Goal: Check status: Check status

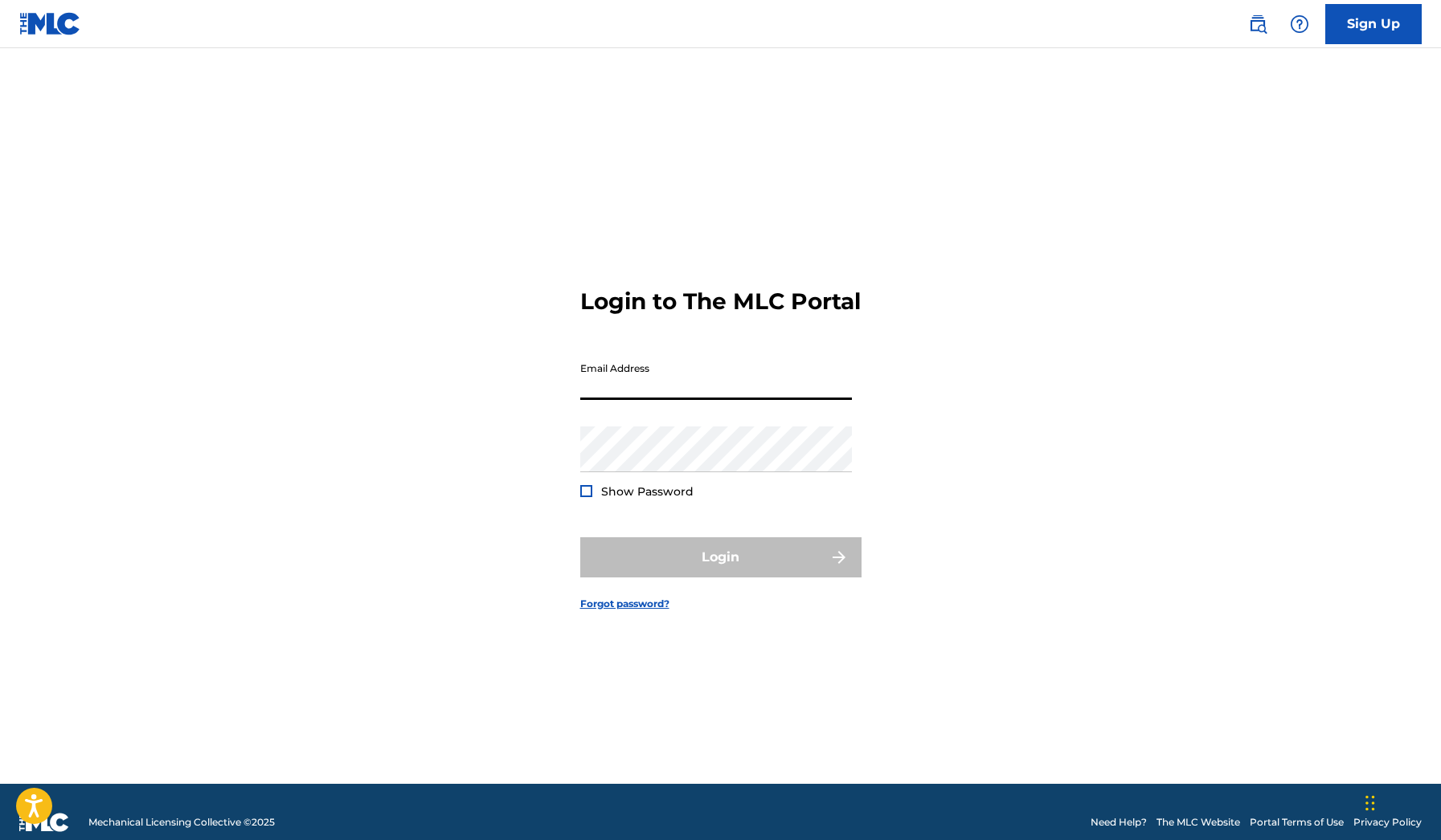
type input "[EMAIL_ADDRESS][DOMAIN_NAME]"
click at [720, 571] on button "Login" at bounding box center [721, 558] width 282 height 40
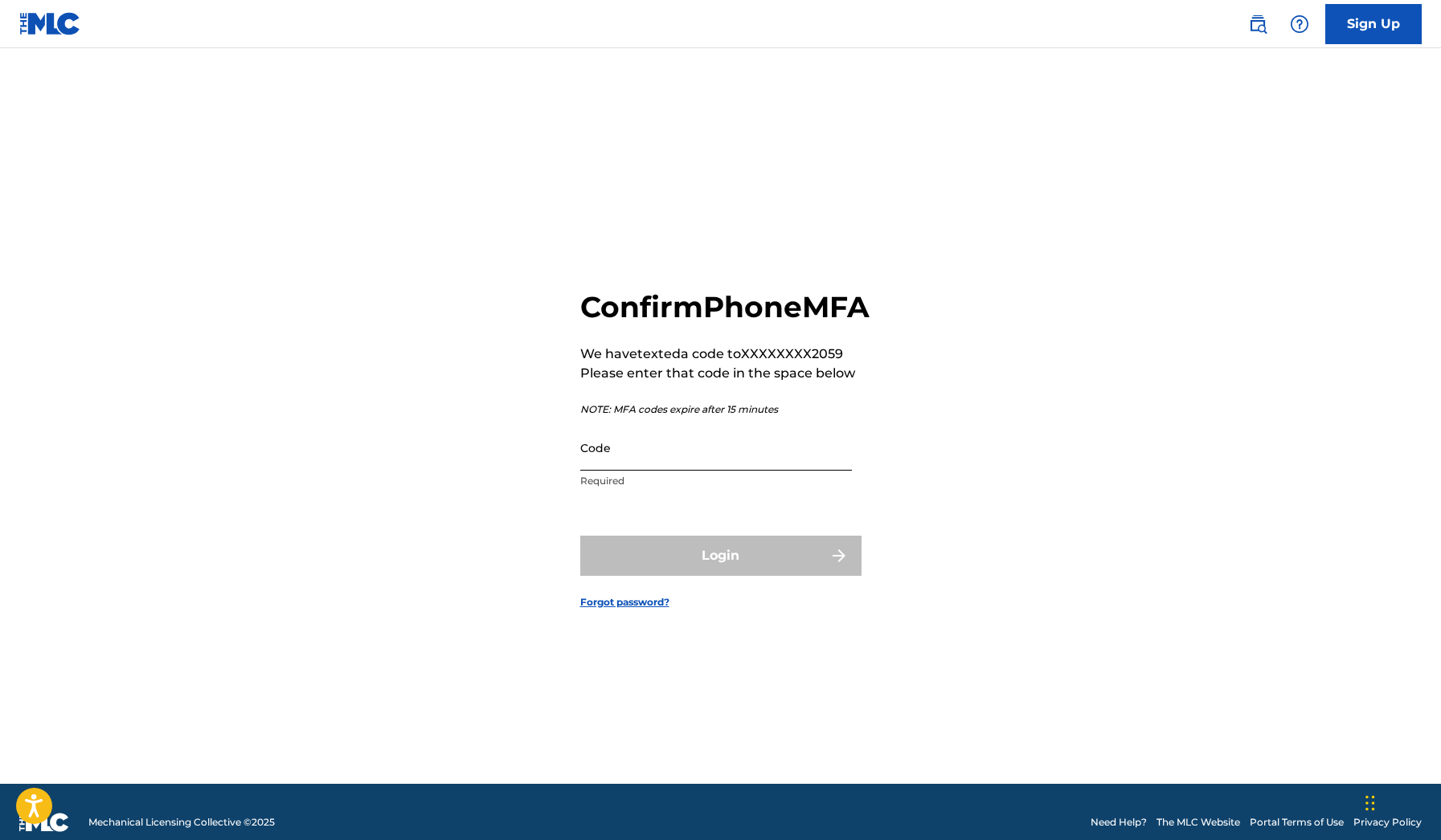
click at [706, 471] on input "Code" at bounding box center [717, 448] width 272 height 46
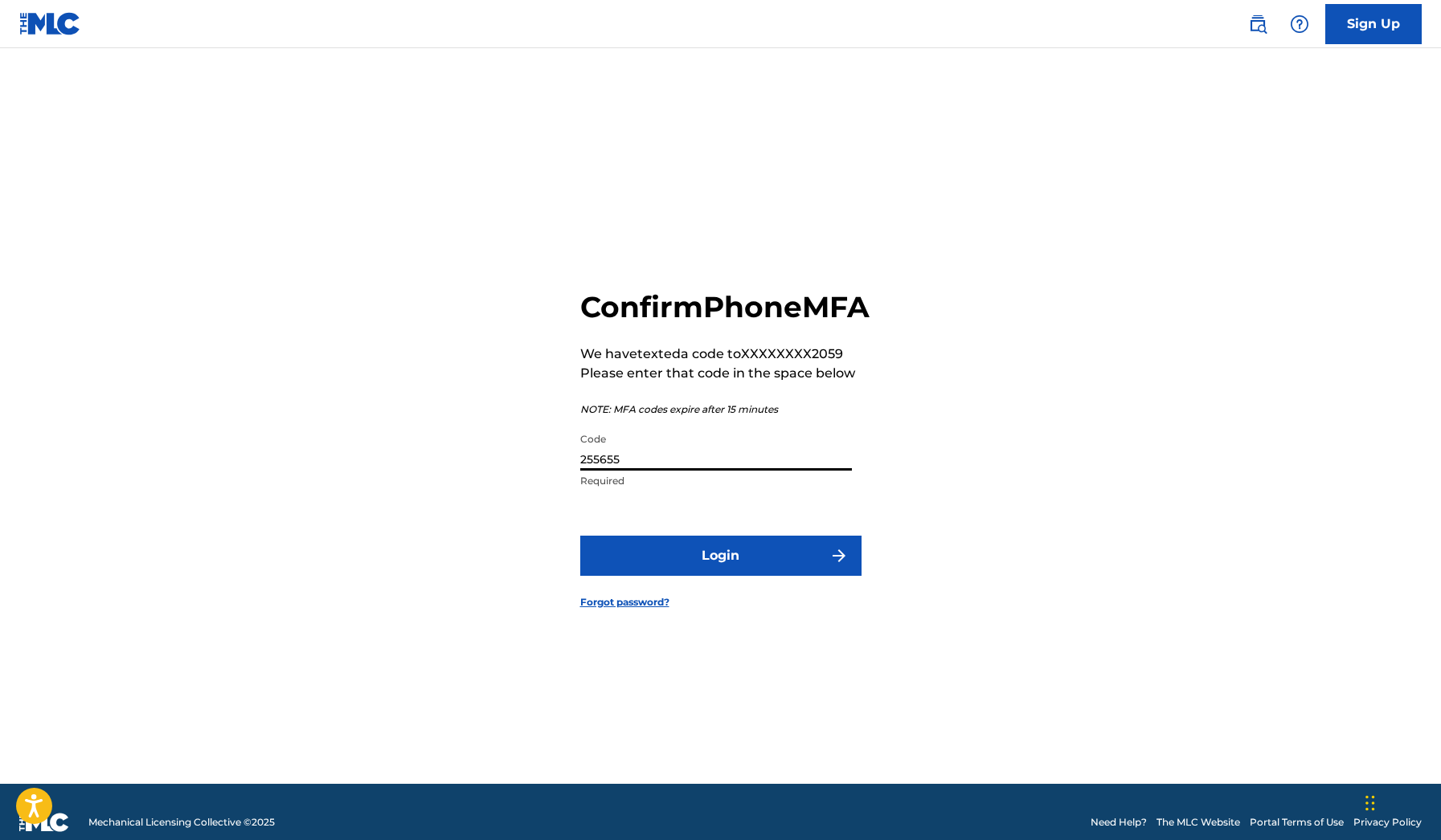
type input "255655"
click at [720, 573] on button "Login" at bounding box center [721, 556] width 282 height 40
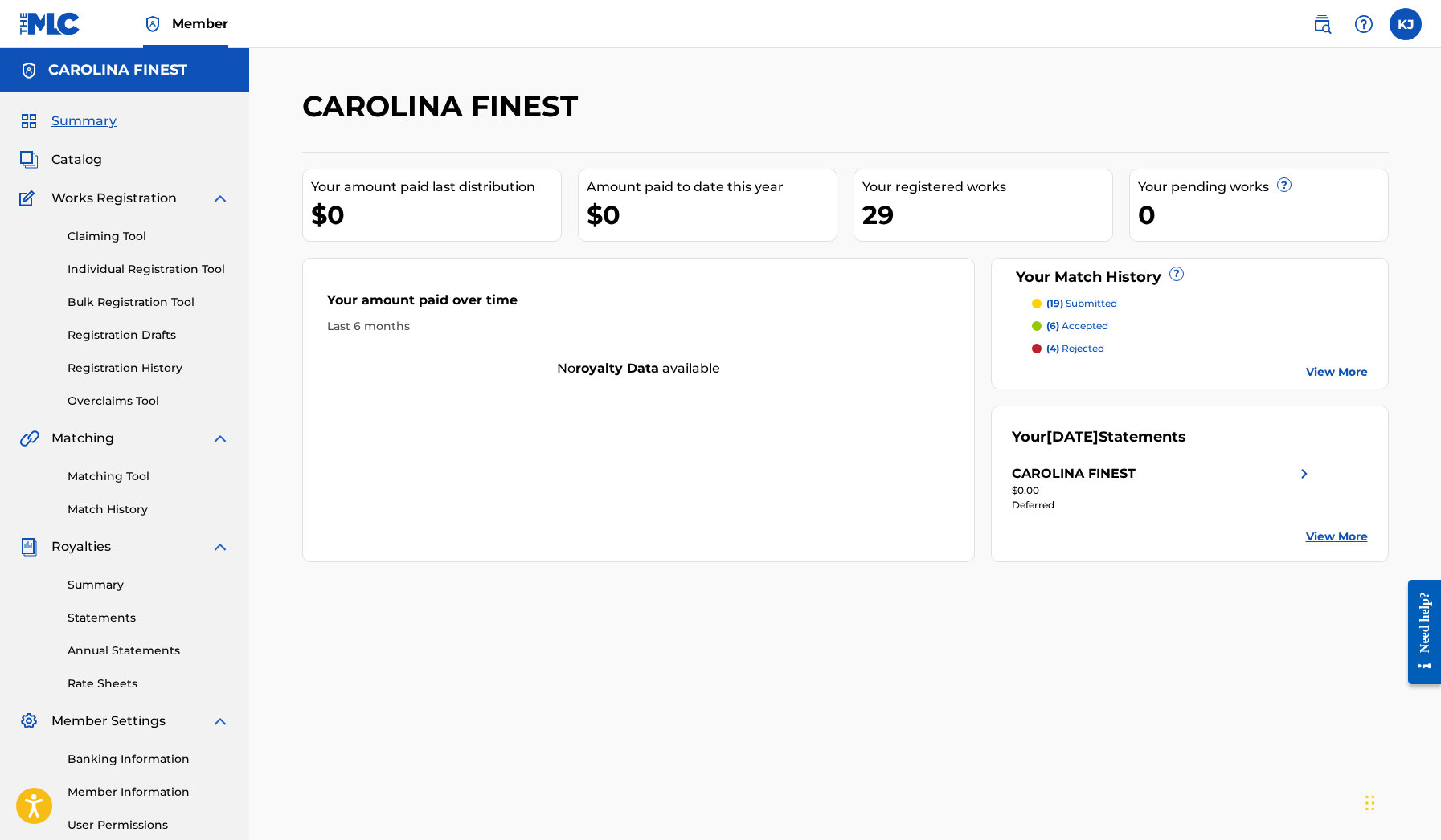
click at [1080, 328] on p "(6) accepted" at bounding box center [1077, 326] width 62 height 14
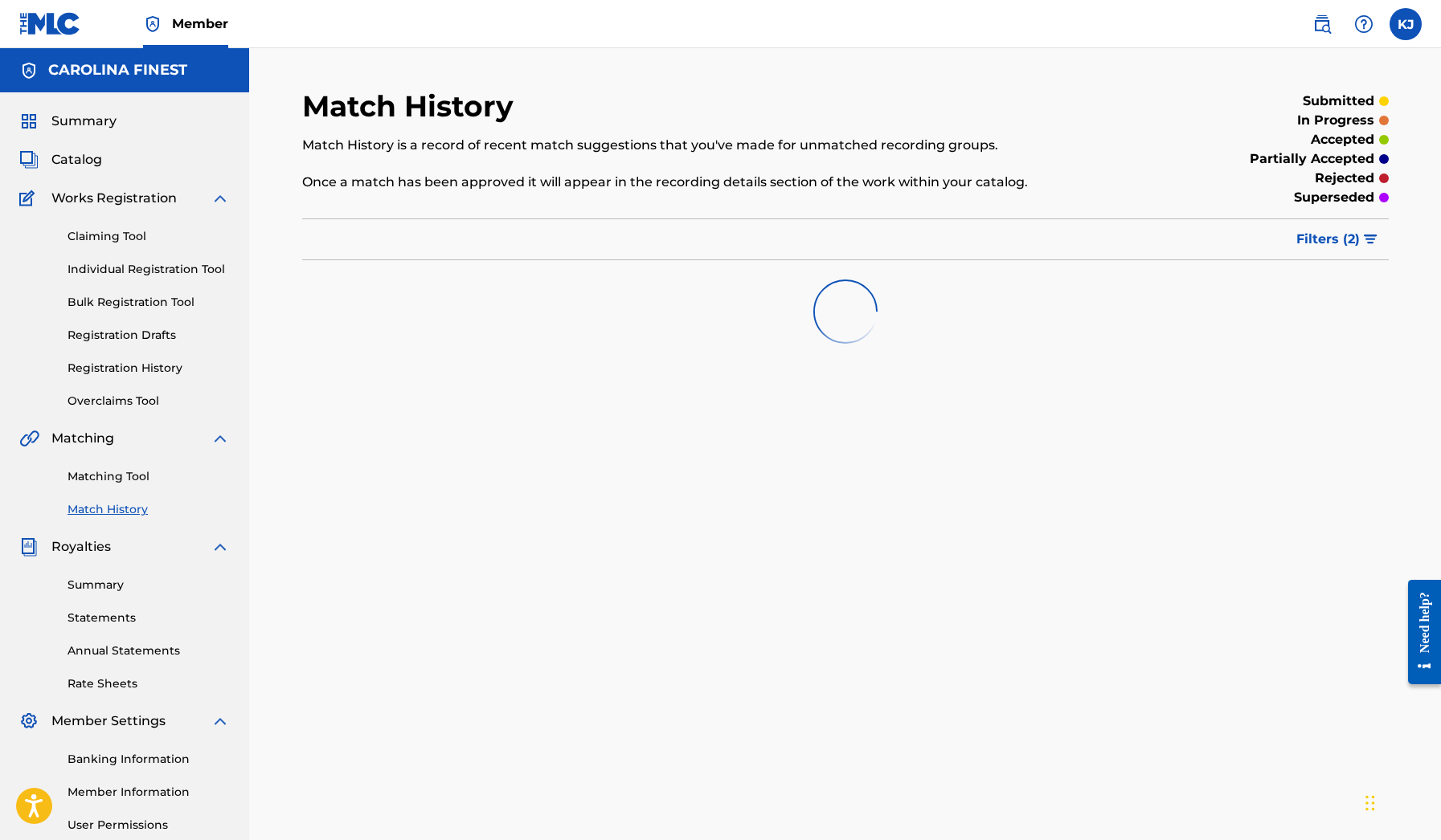
scroll to position [23, 0]
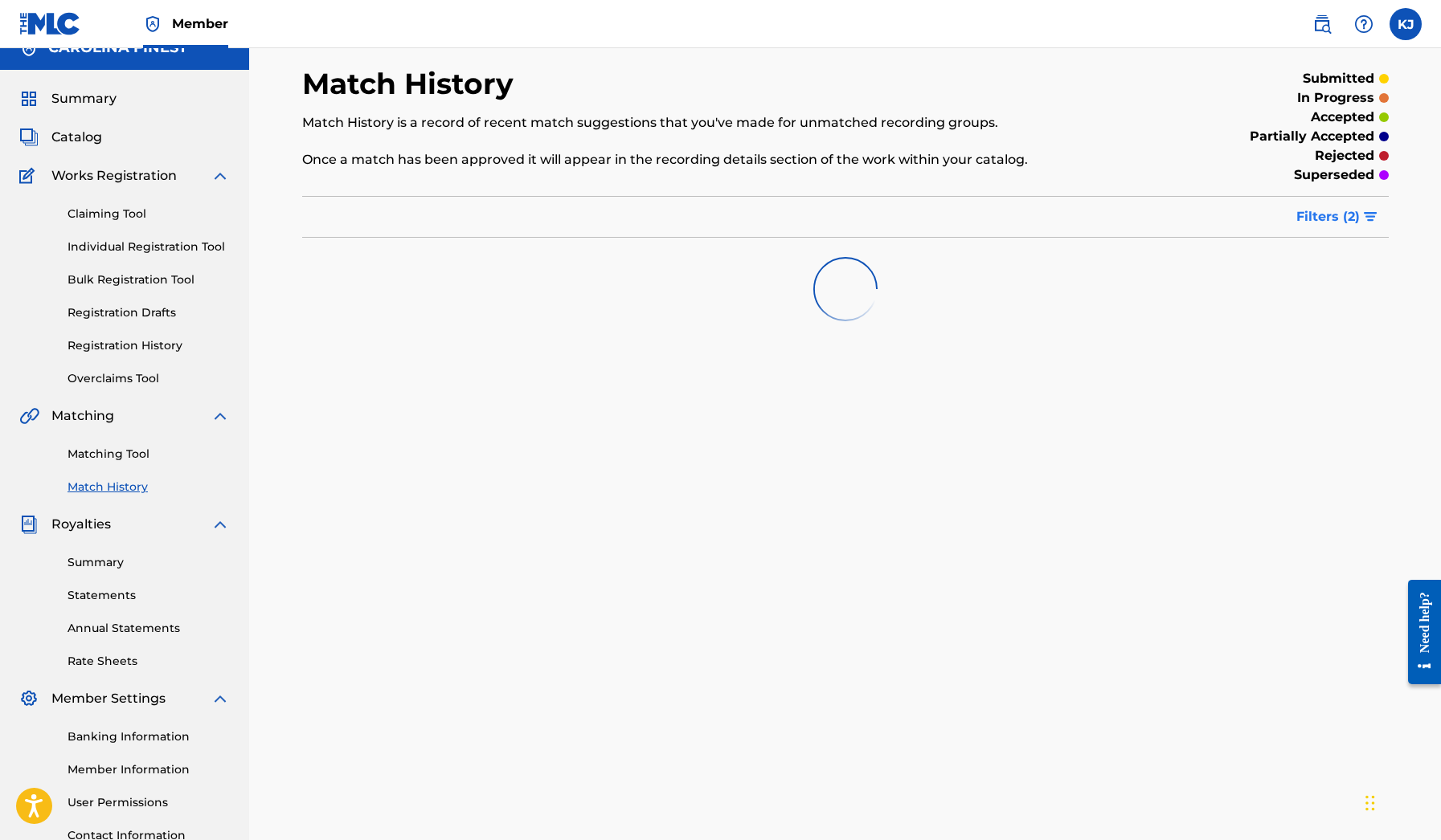
click at [1359, 217] on button "Filters ( 2 )" at bounding box center [1338, 217] width 102 height 40
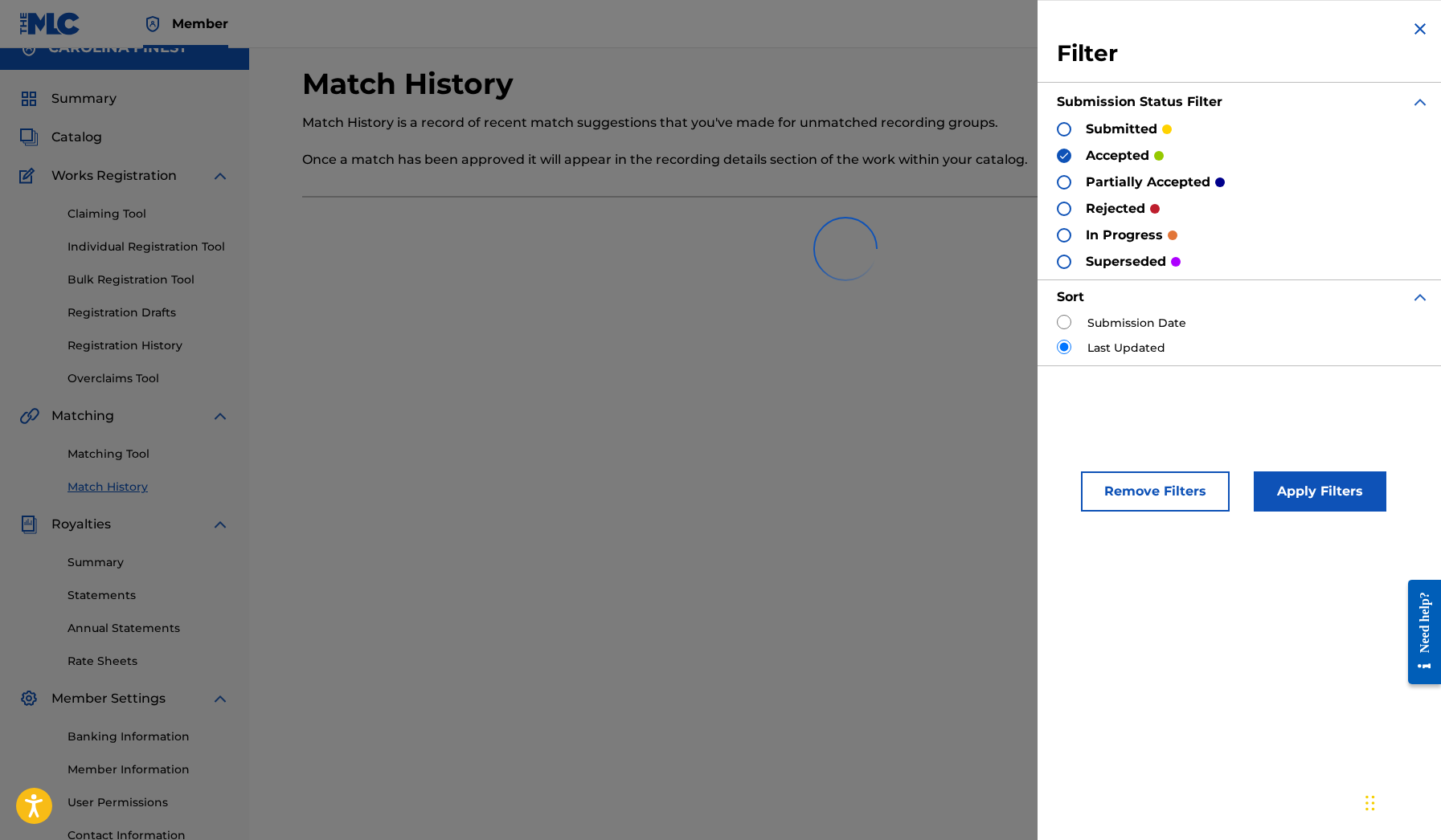
click at [1056, 156] on div "Filter Submission Status Filter submitted accepted partially accepted rejected …" at bounding box center [1243, 192] width 411 height 385
click at [1061, 159] on img at bounding box center [1064, 155] width 11 height 11
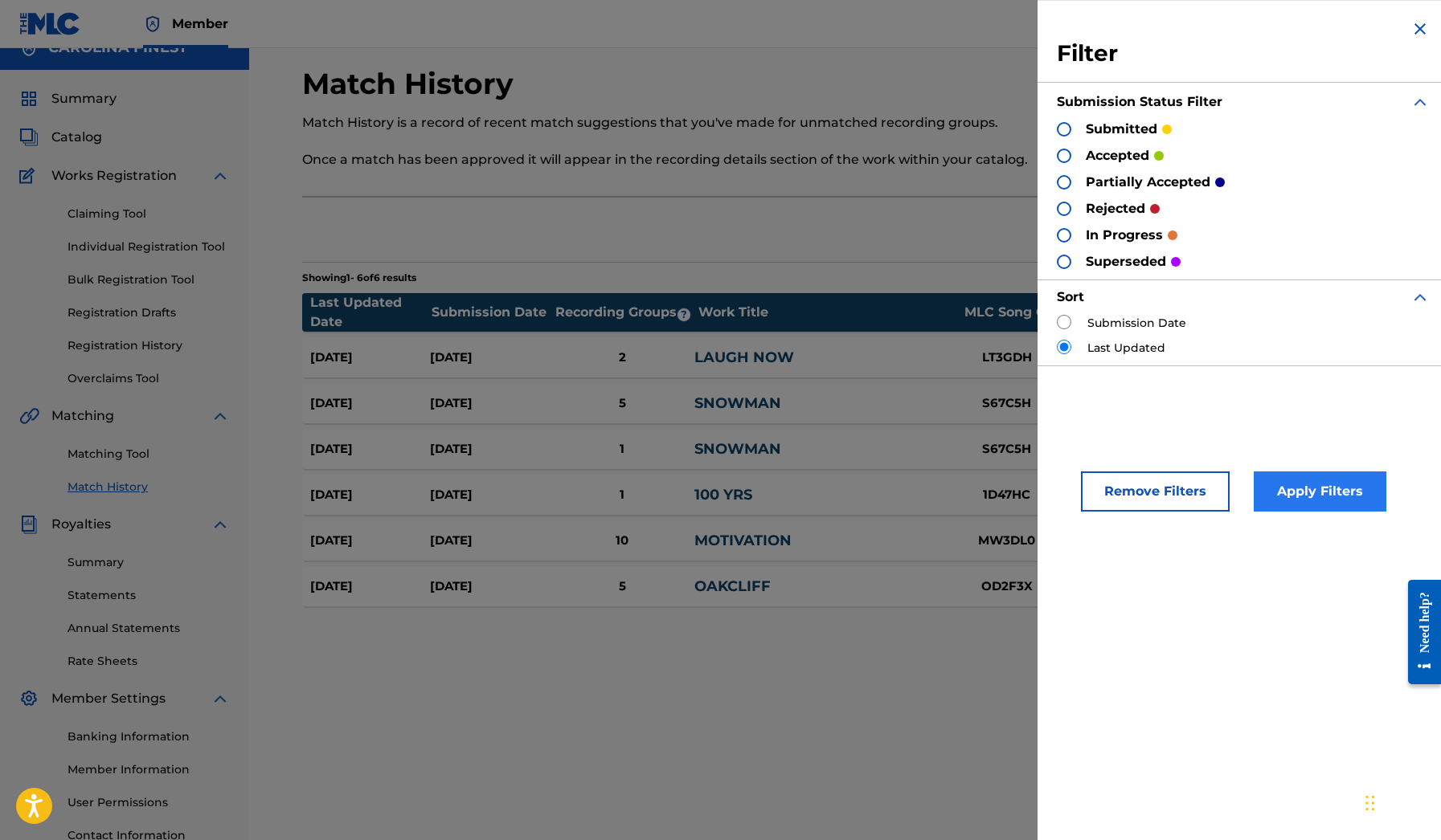
click at [1300, 484] on button "Apply Filters" at bounding box center [1319, 492] width 132 height 40
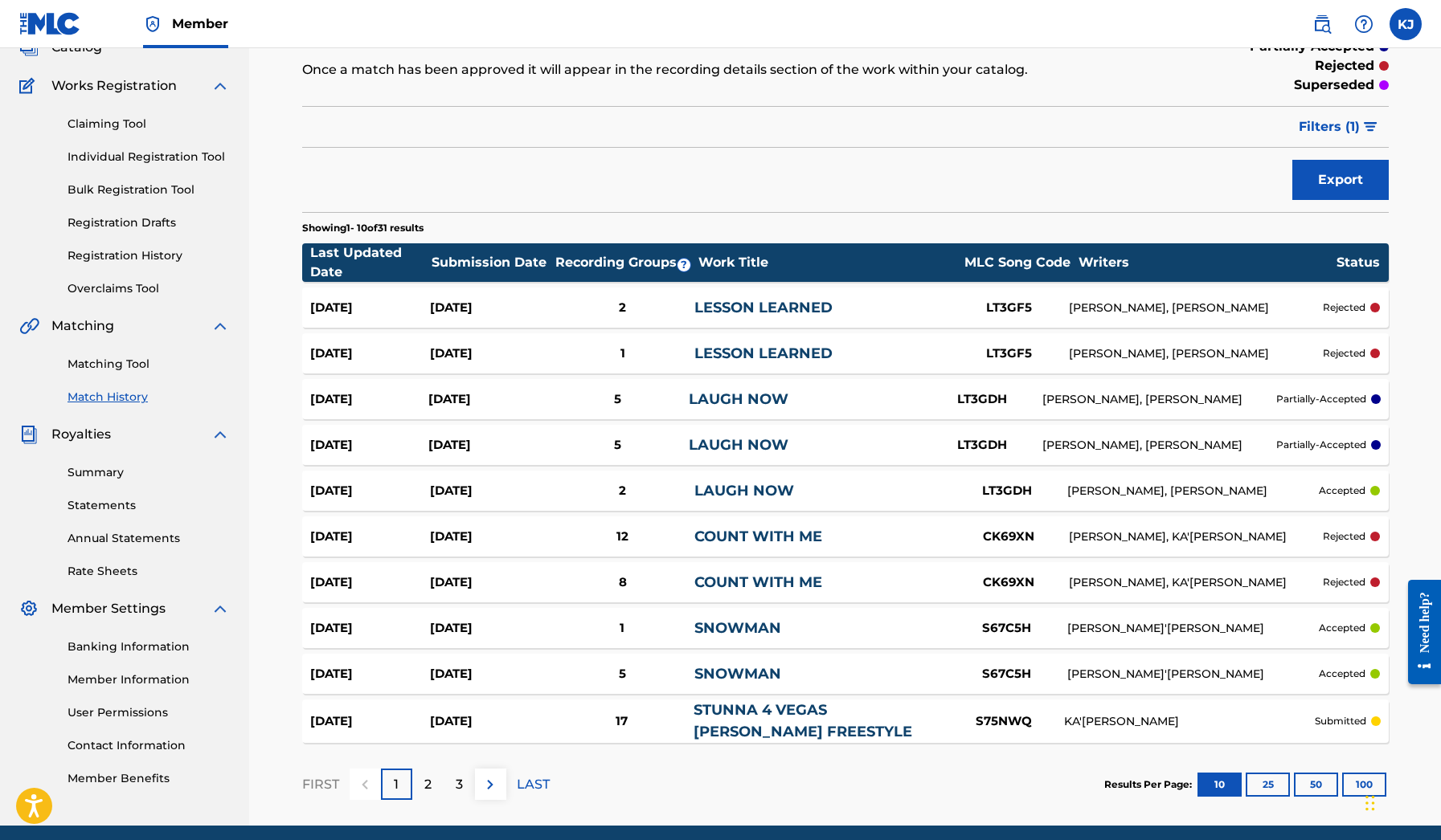
scroll to position [127, 0]
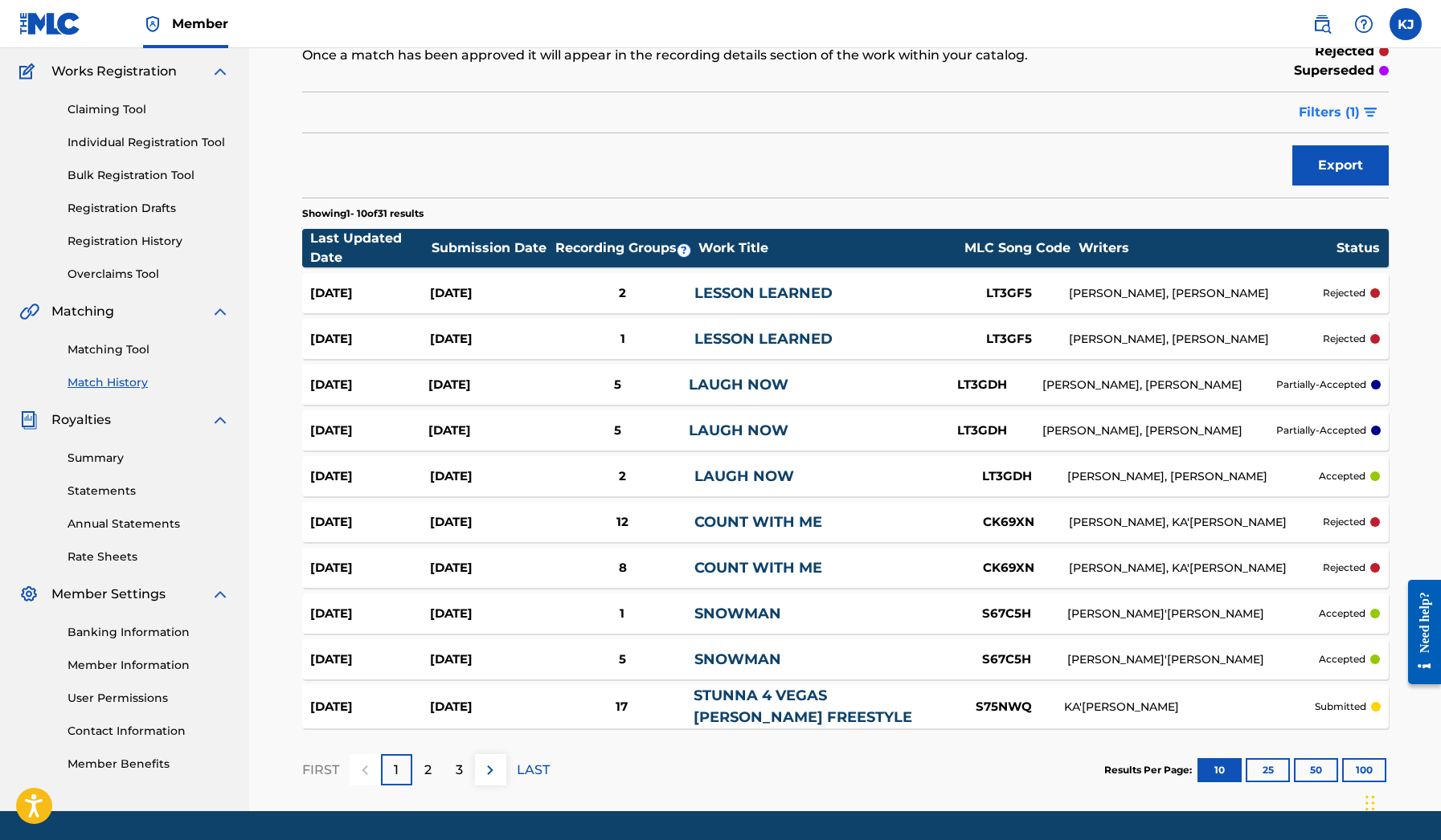
click at [1362, 113] on button "Filters ( 1 )" at bounding box center [1339, 112] width 100 height 40
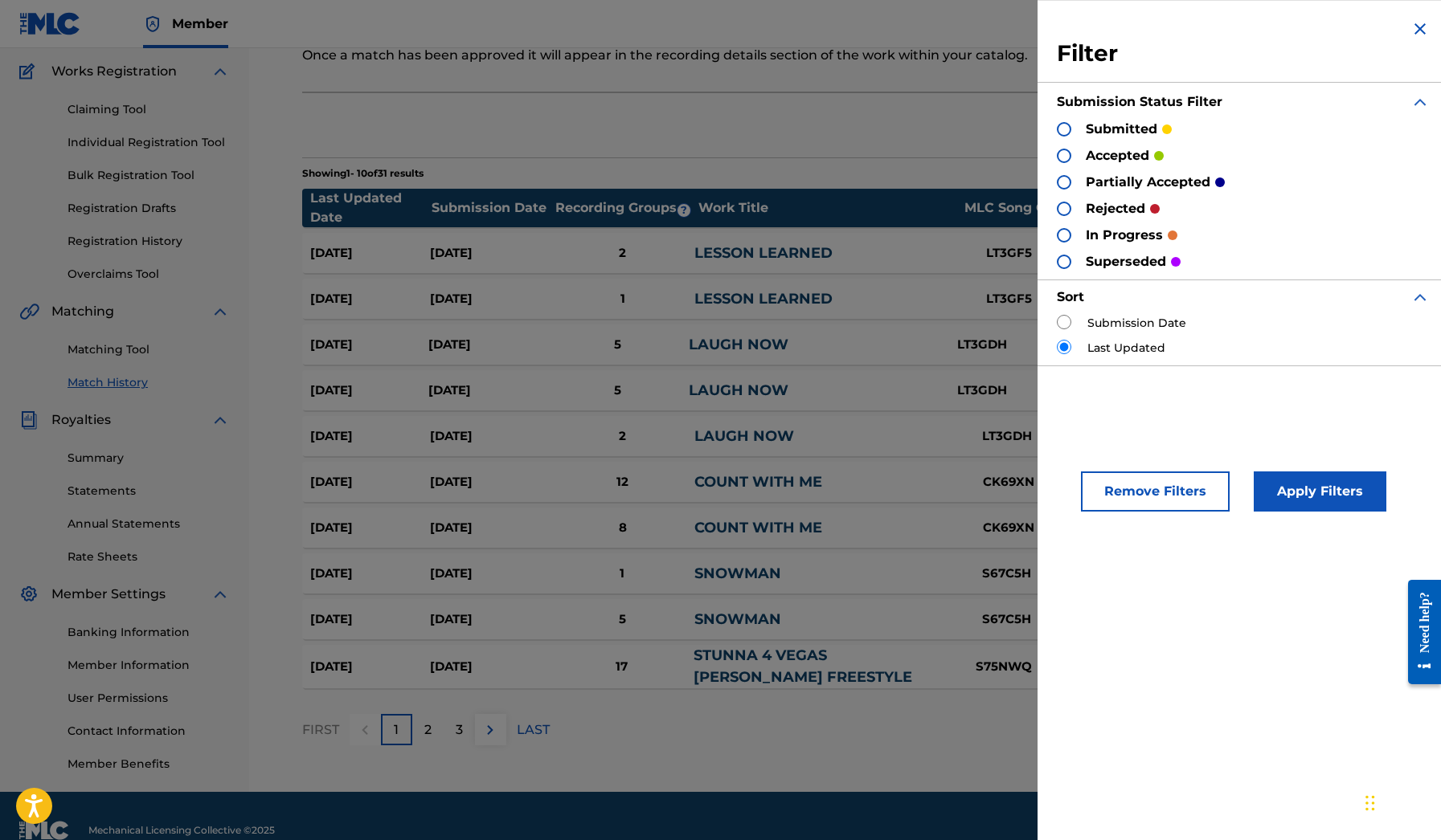
click at [1120, 155] on p "accepted" at bounding box center [1117, 156] width 63 height 19
click at [1060, 149] on div at bounding box center [1064, 156] width 14 height 14
click at [1315, 503] on button "Apply Filters" at bounding box center [1319, 492] width 132 height 40
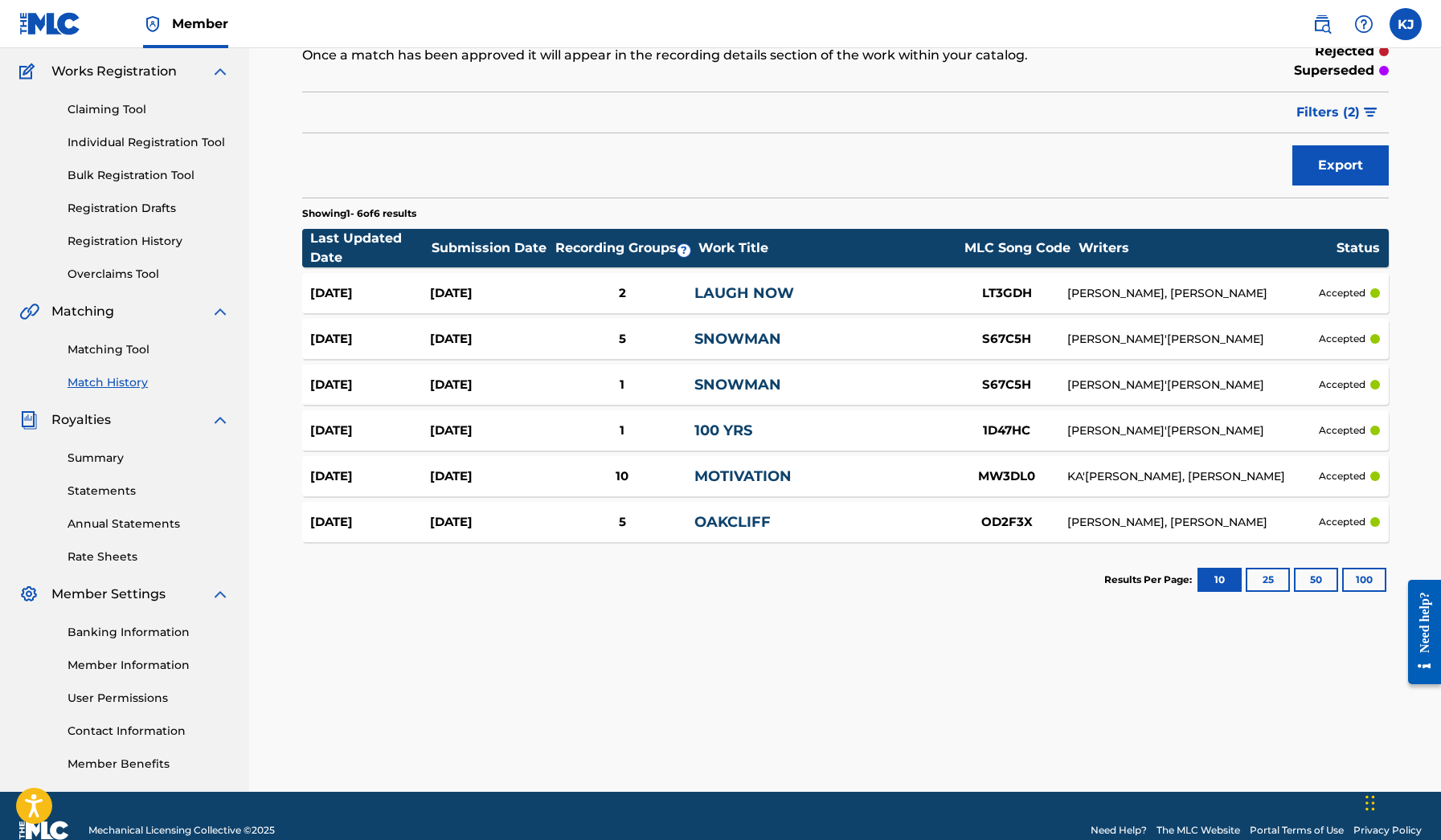
click at [745, 523] on link "OAKCLIFF" at bounding box center [732, 522] width 76 height 18
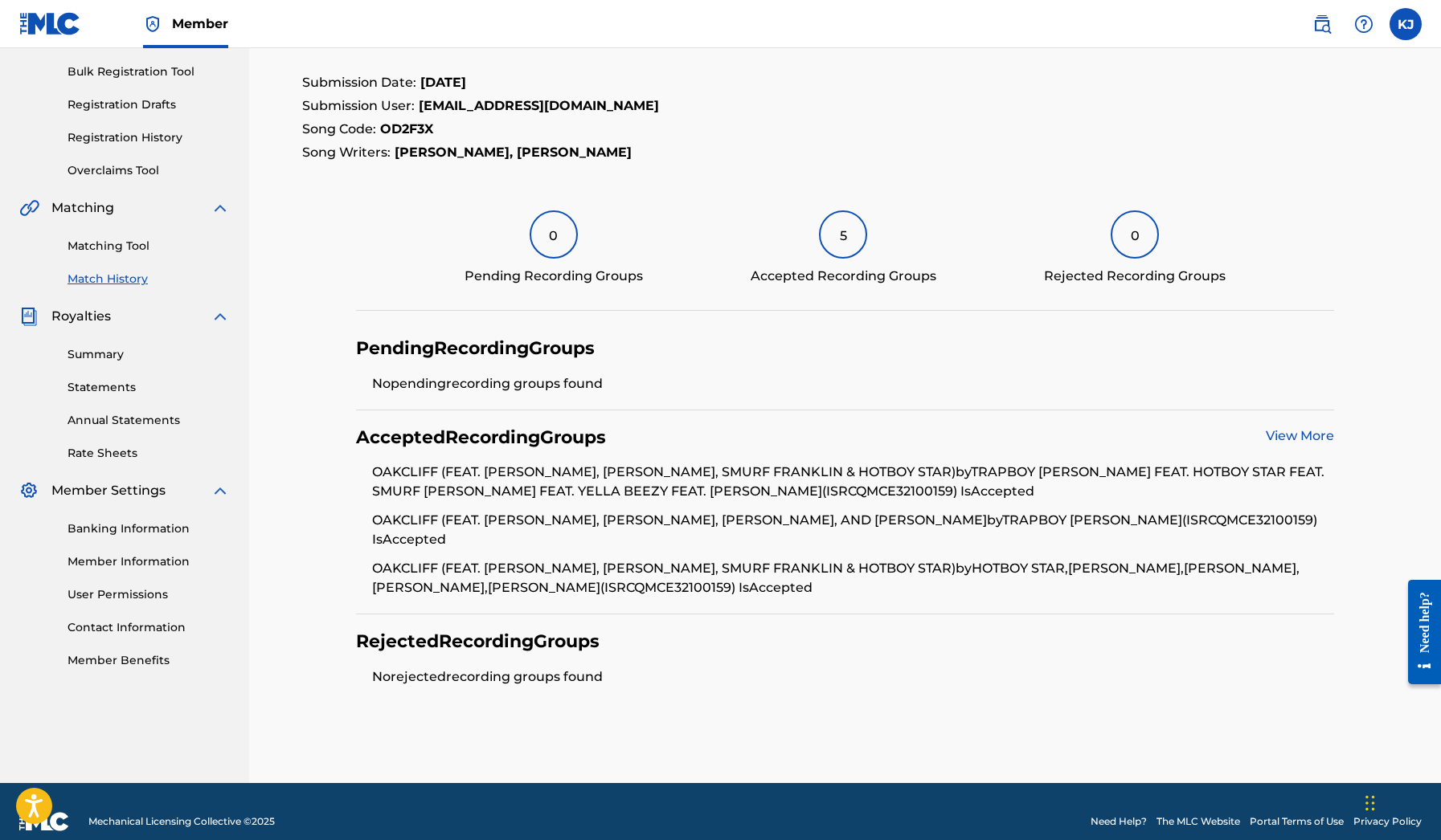
scroll to position [230, 0]
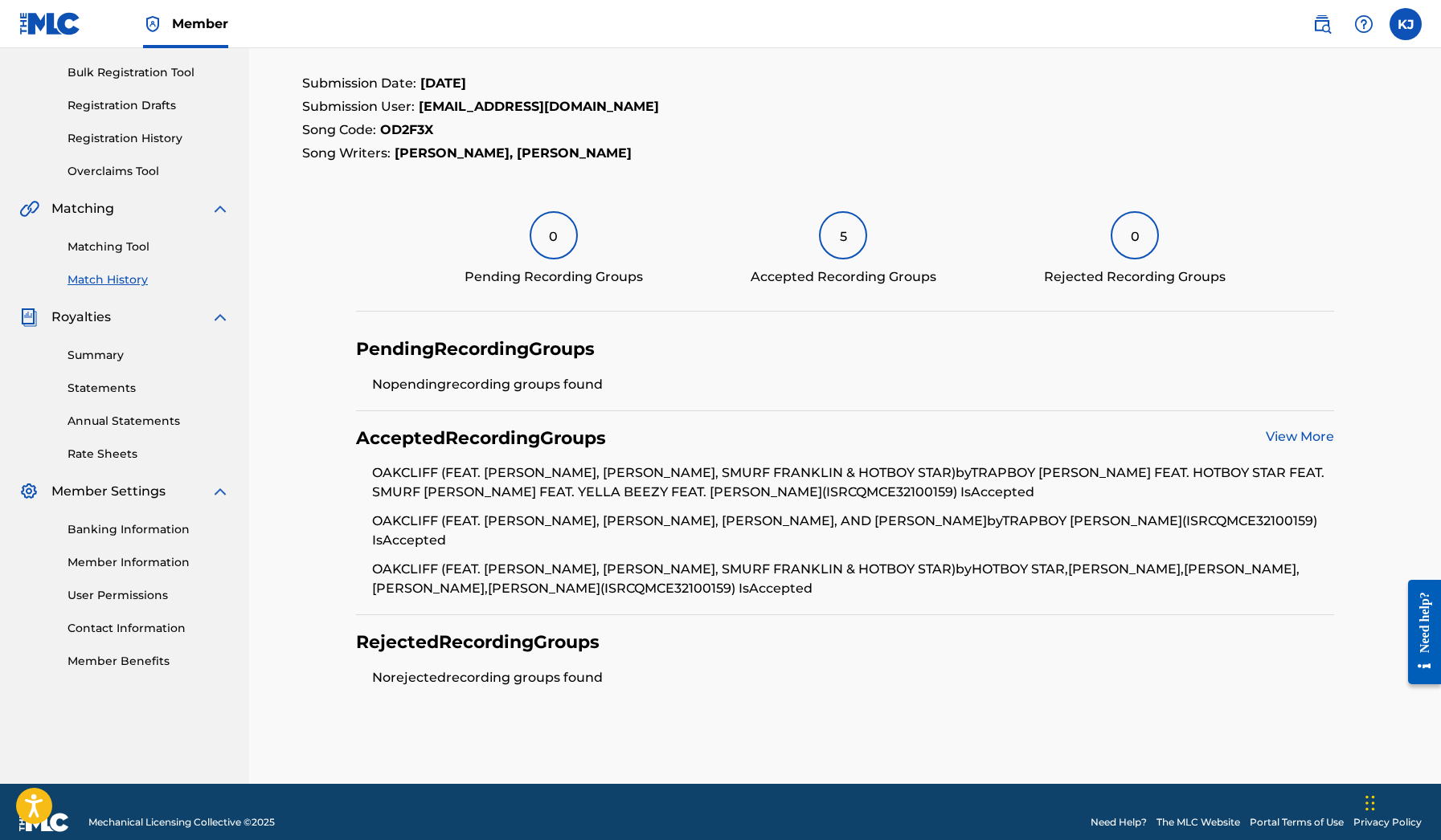
scroll to position [127, 0]
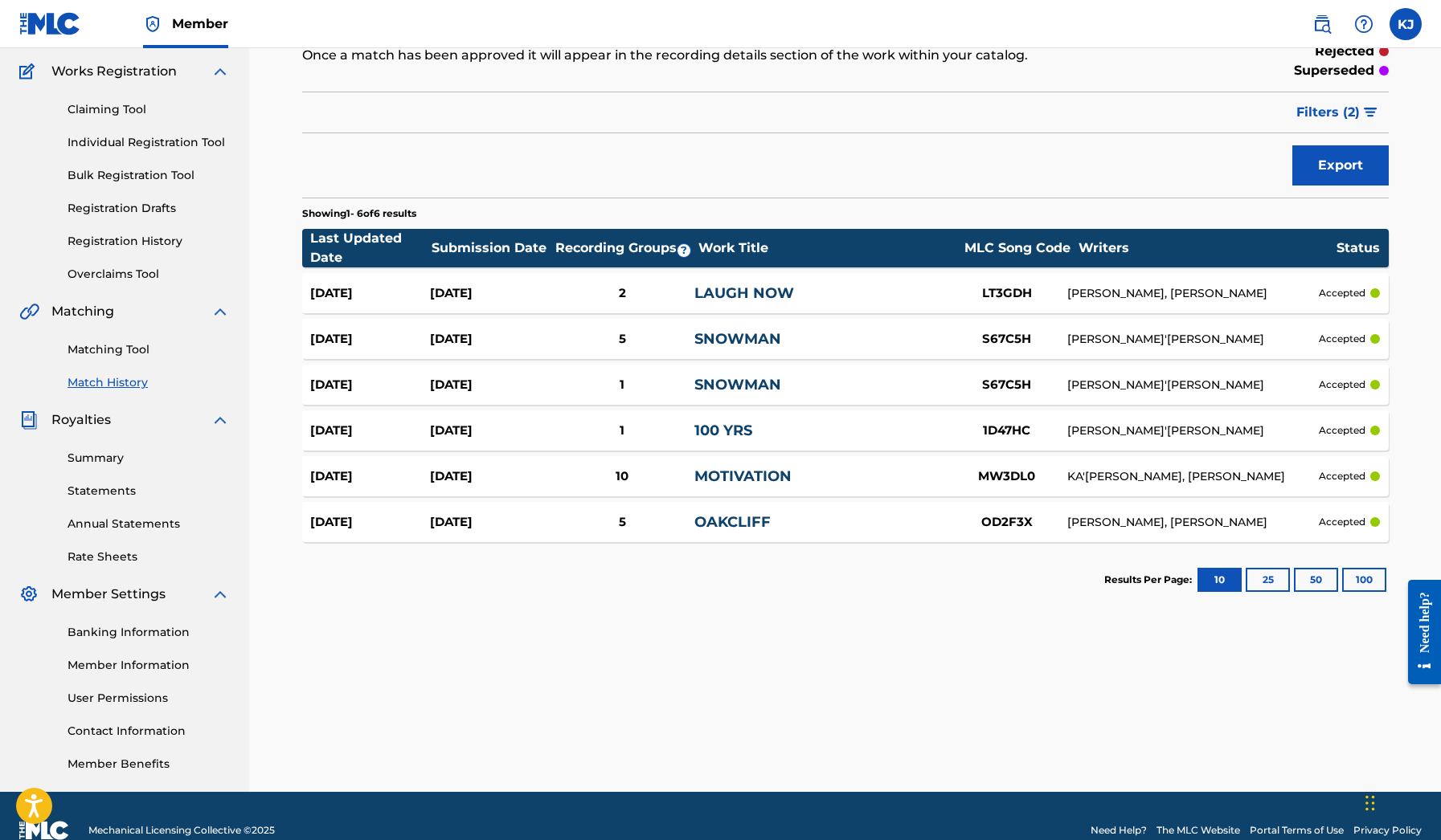
click at [712, 427] on link "100 YRS" at bounding box center [724, 431] width 58 height 18
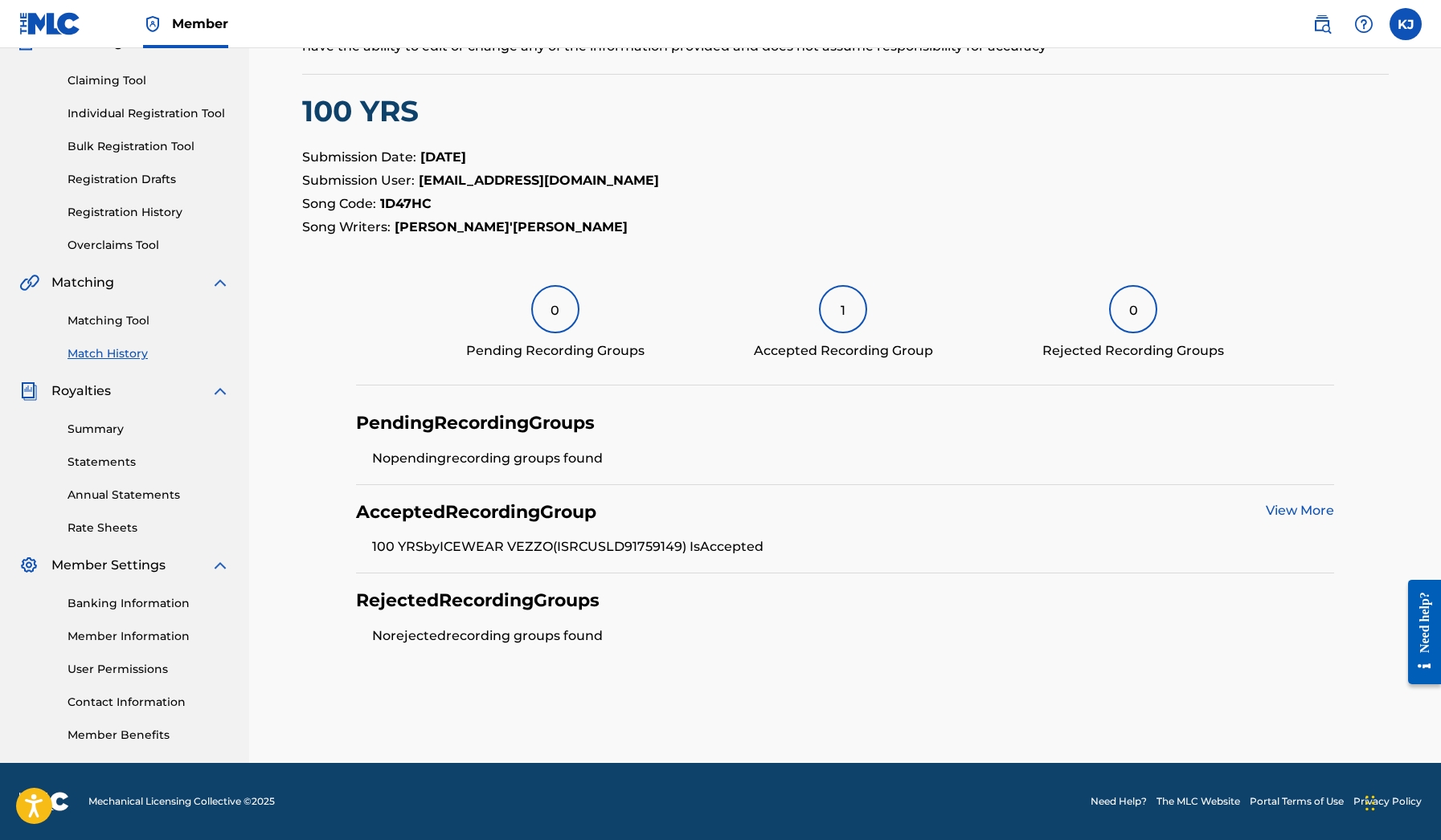
scroll to position [217, 0]
click at [1323, 503] on link "View More" at bounding box center [1300, 510] width 68 height 15
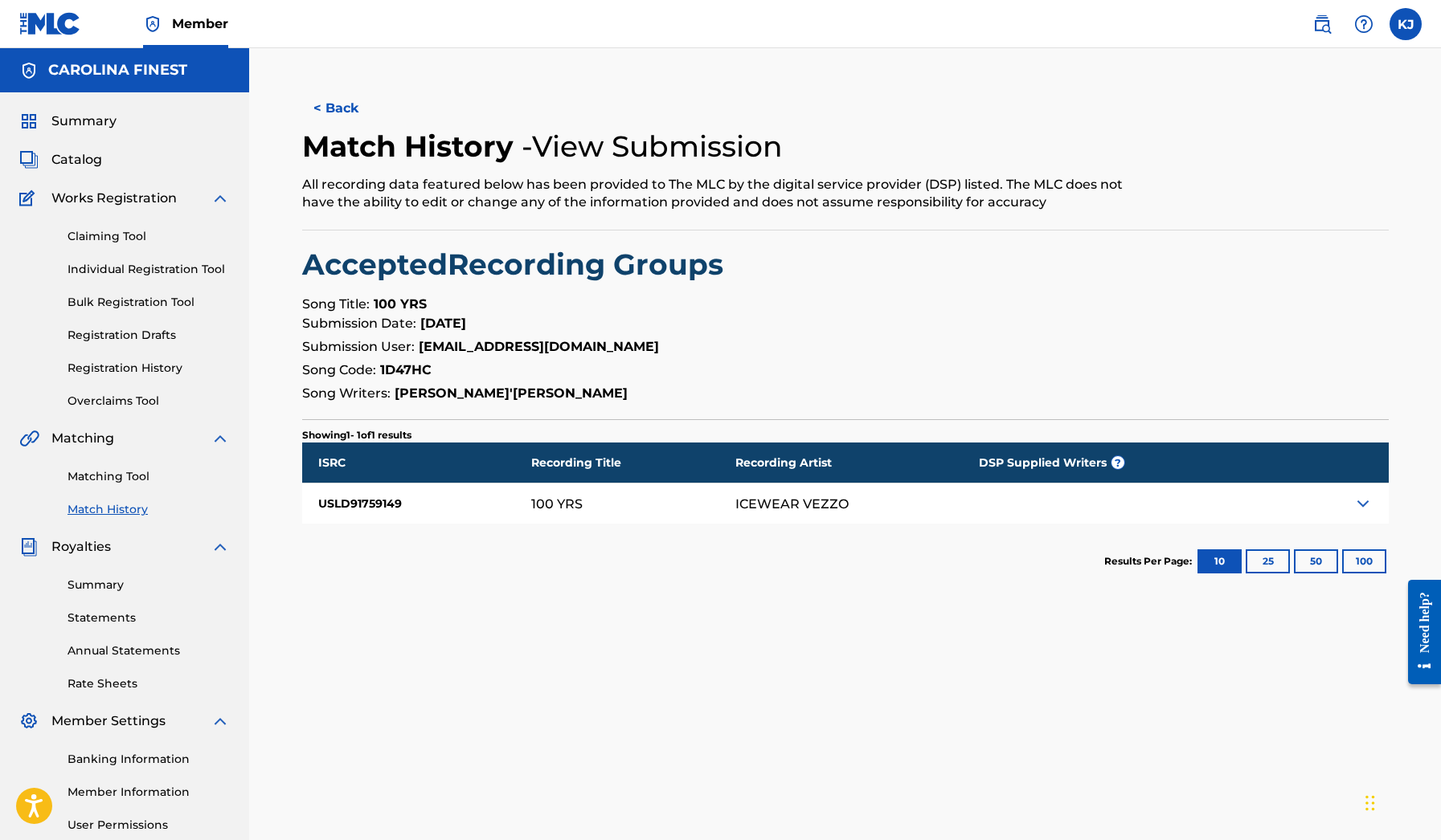
click at [1370, 497] on img at bounding box center [1363, 503] width 19 height 19
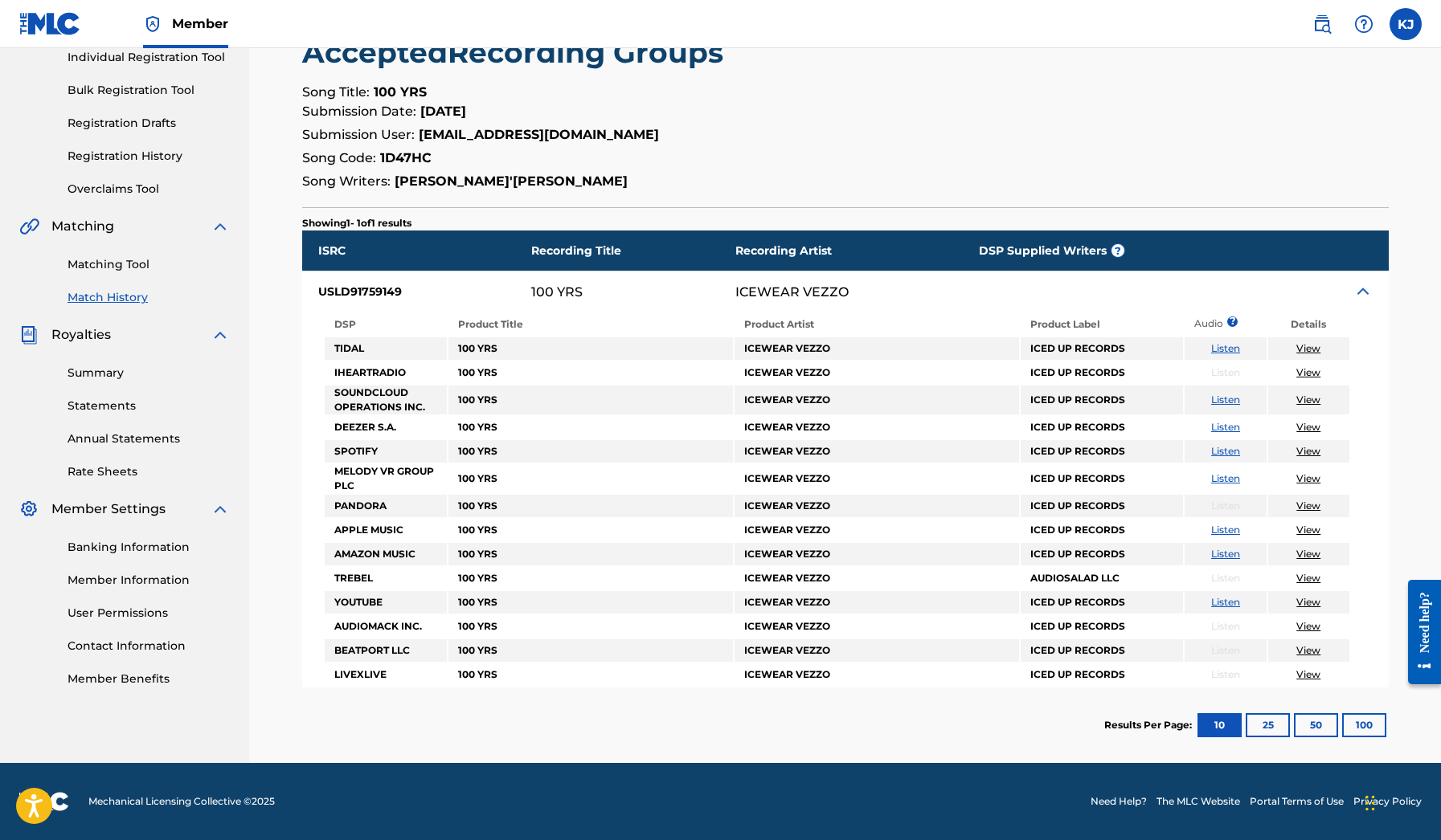
scroll to position [212, 0]
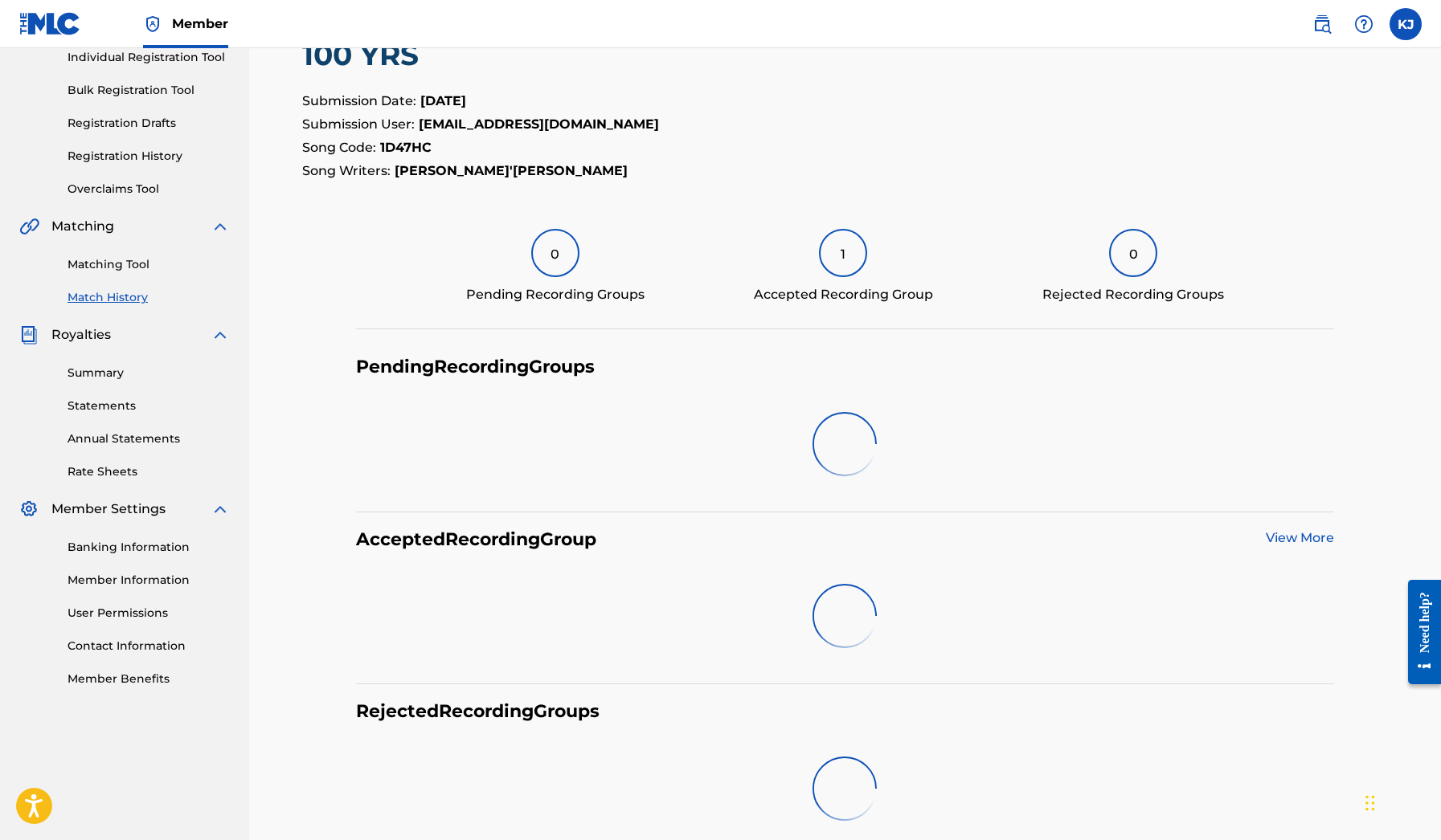
scroll to position [156, 0]
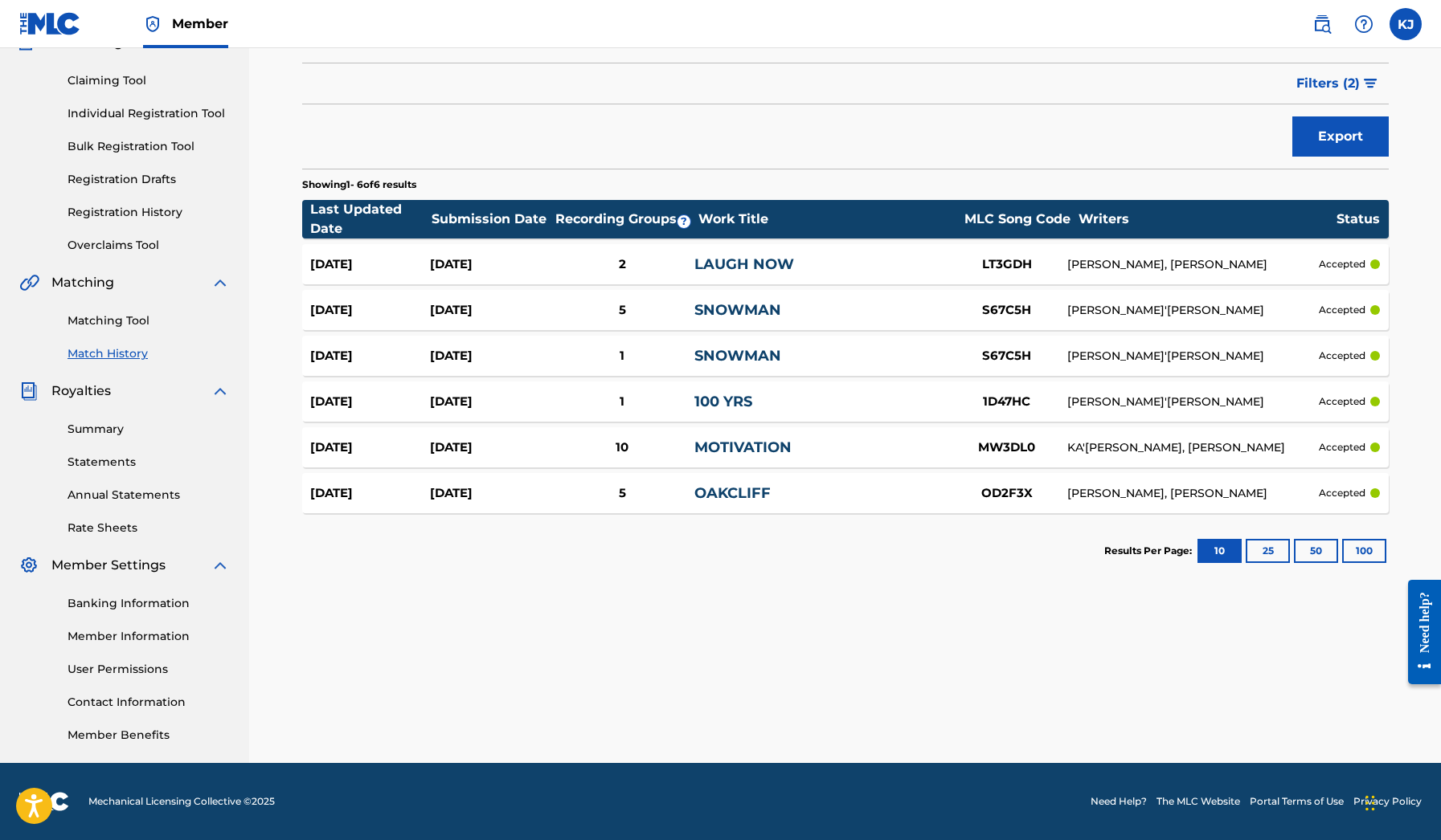
scroll to position [127, 0]
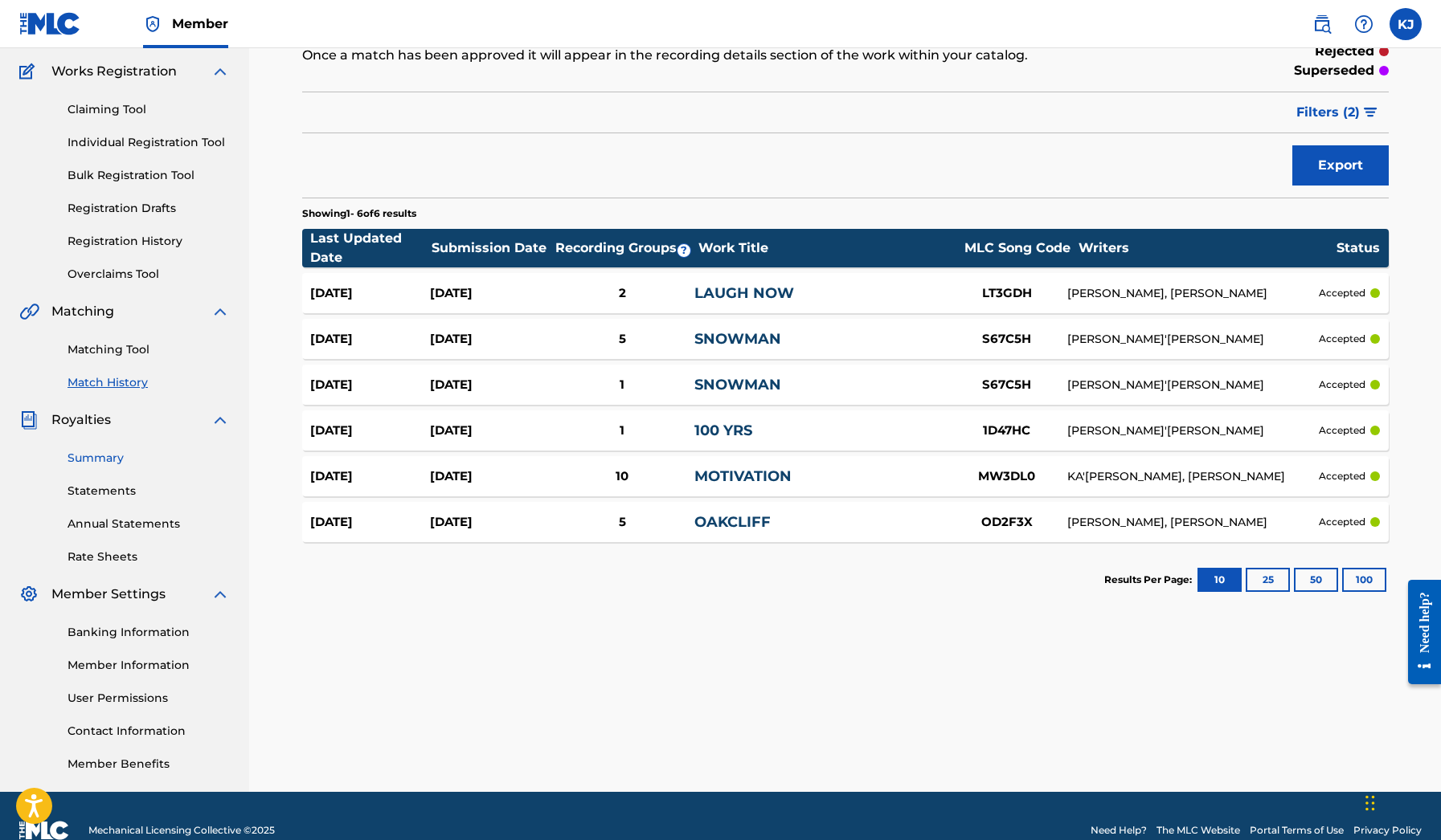
click at [102, 453] on link "Summary" at bounding box center [148, 458] width 162 height 17
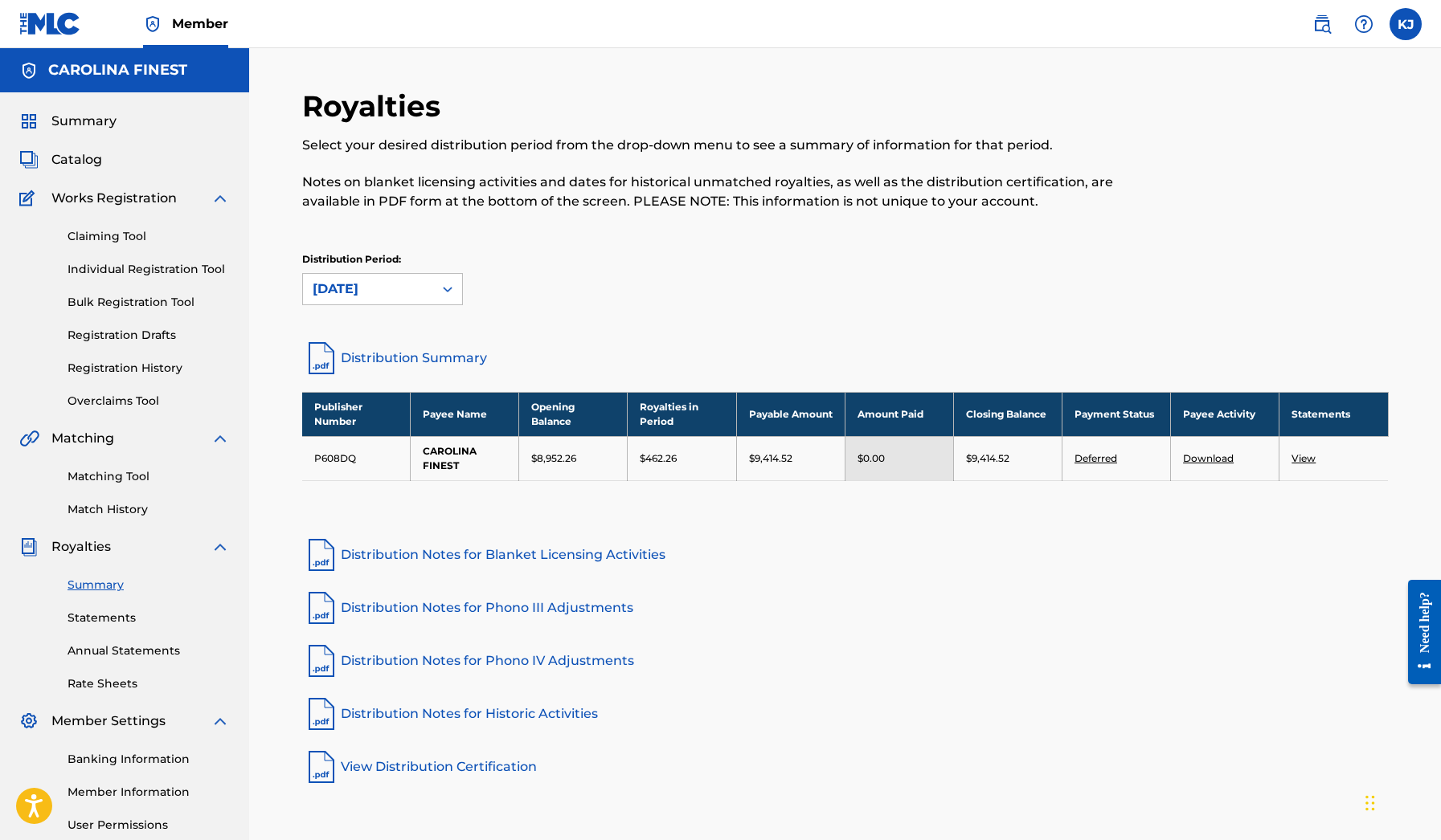
click at [1306, 462] on link "View" at bounding box center [1302, 459] width 24 height 12
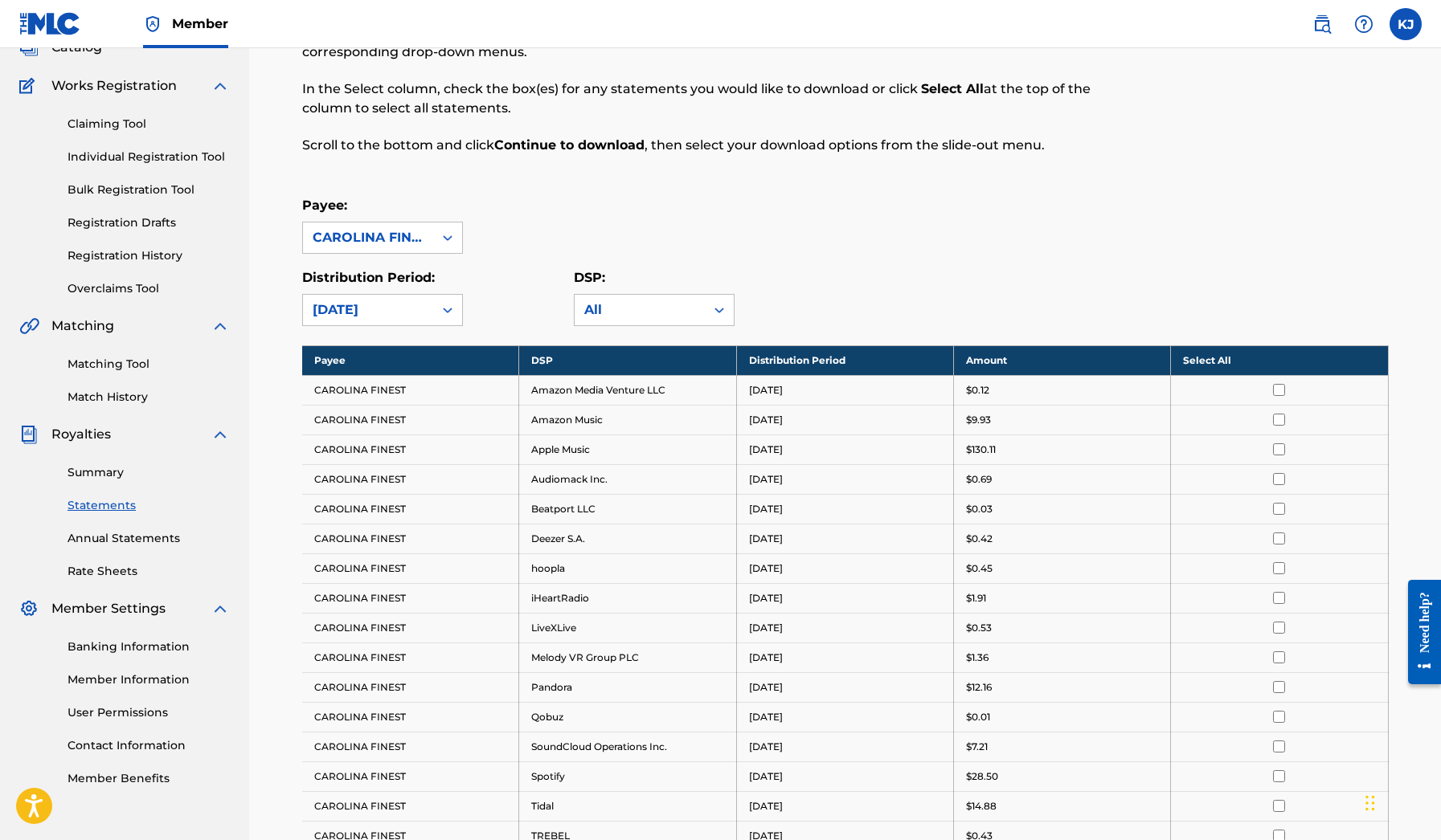
scroll to position [128, 0]
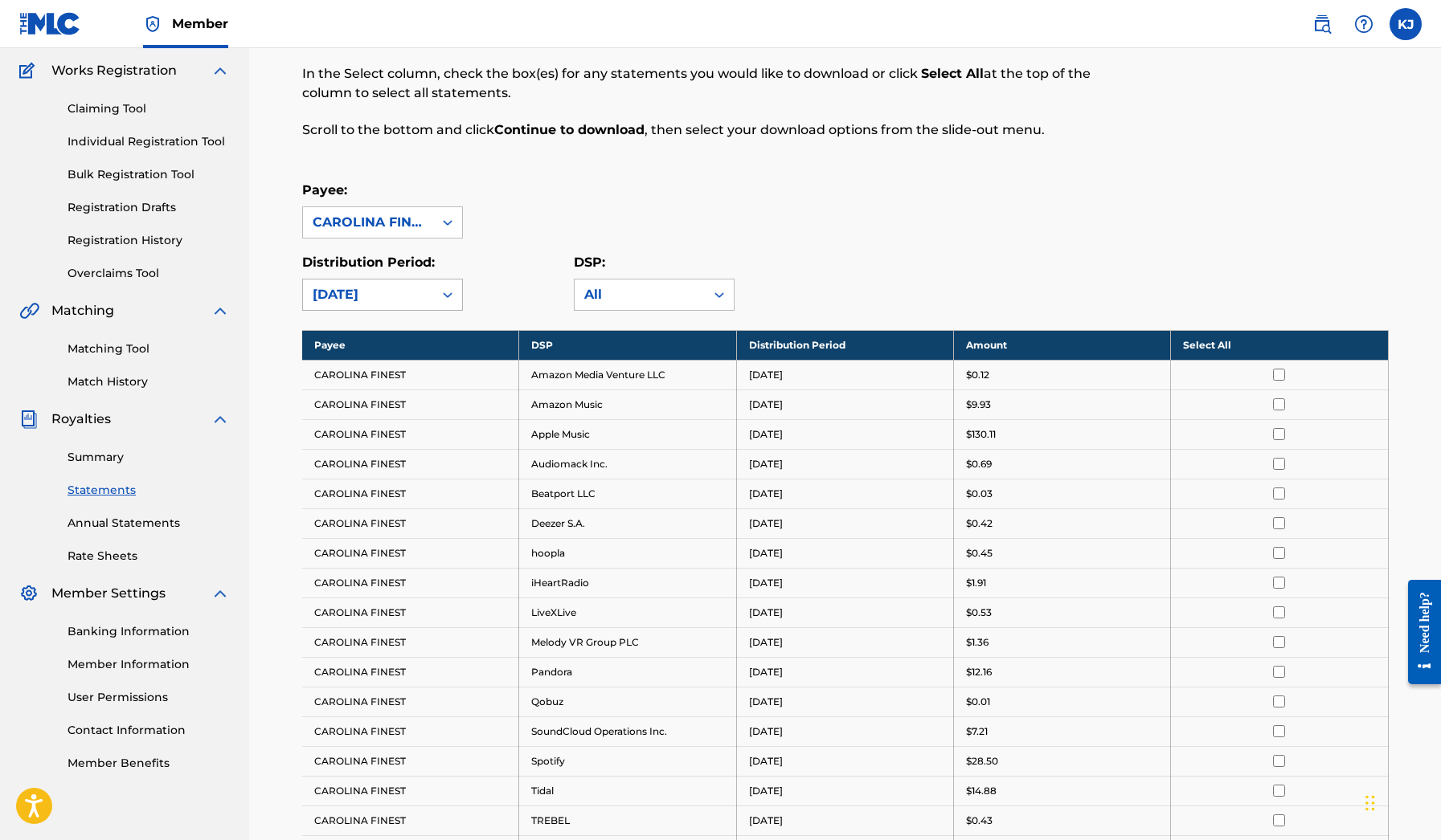
click at [446, 303] on icon at bounding box center [447, 295] width 16 height 16
click at [507, 254] on div "Distribution Period: [DATE]" at bounding box center [439, 282] width 272 height 58
click at [446, 215] on div at bounding box center [447, 222] width 29 height 29
click at [500, 196] on div "Payee: CAROLINA FINEST, 1 of 1. 1 result available. Use Up and Down to choose o…" at bounding box center [845, 210] width 1087 height 58
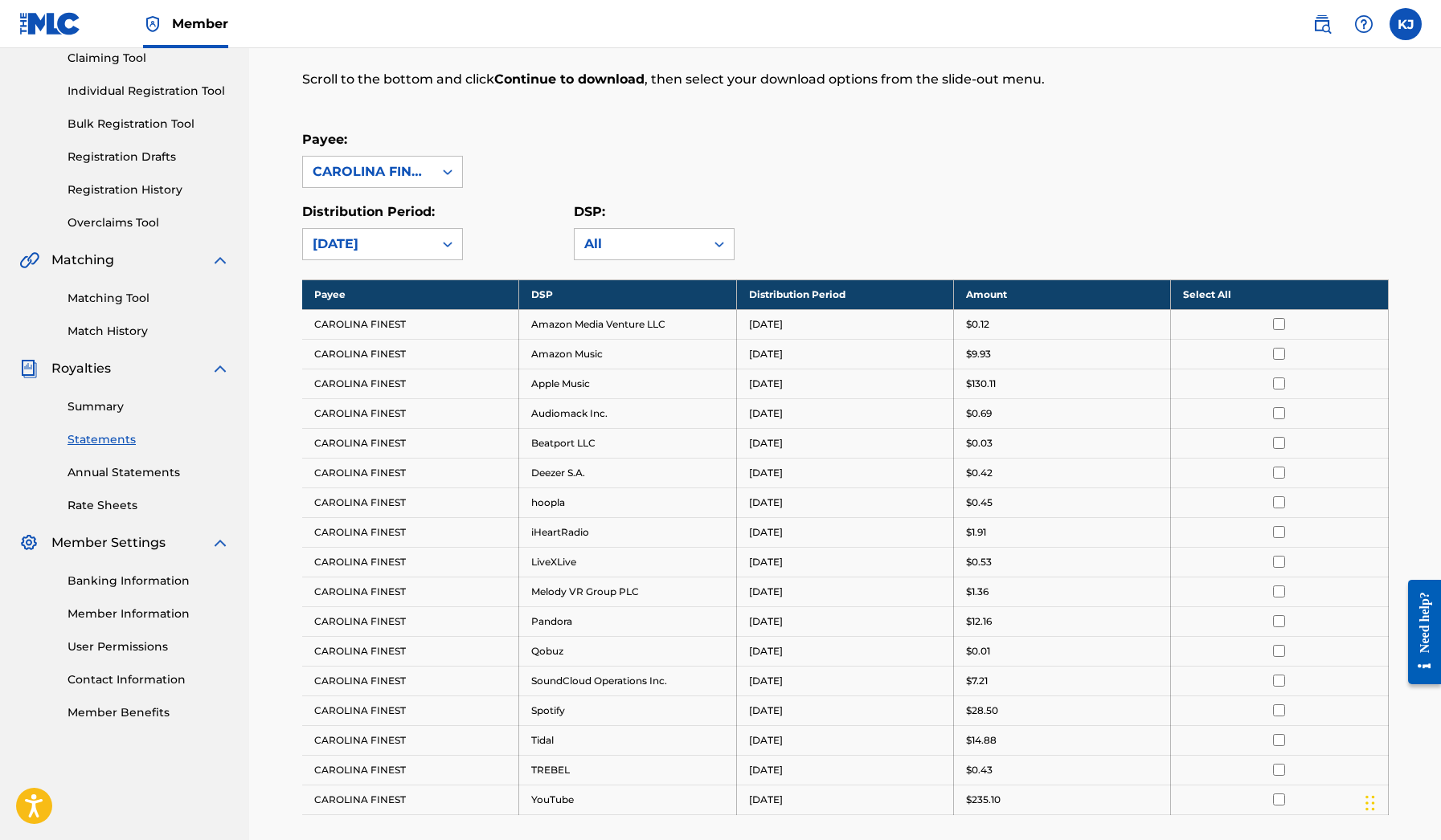
scroll to position [55, 0]
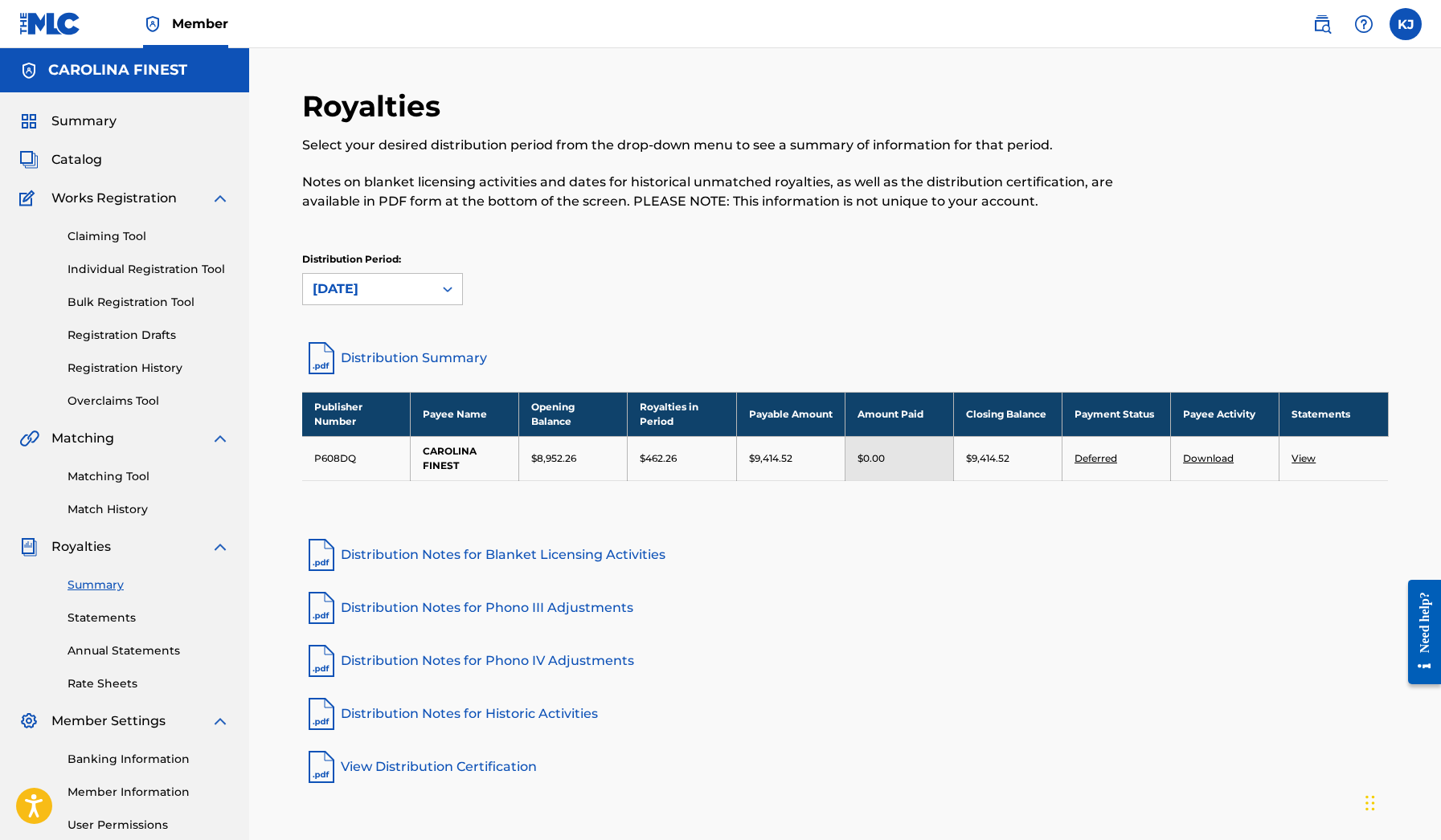
click at [410, 352] on link "Distribution Summary" at bounding box center [845, 359] width 1087 height 39
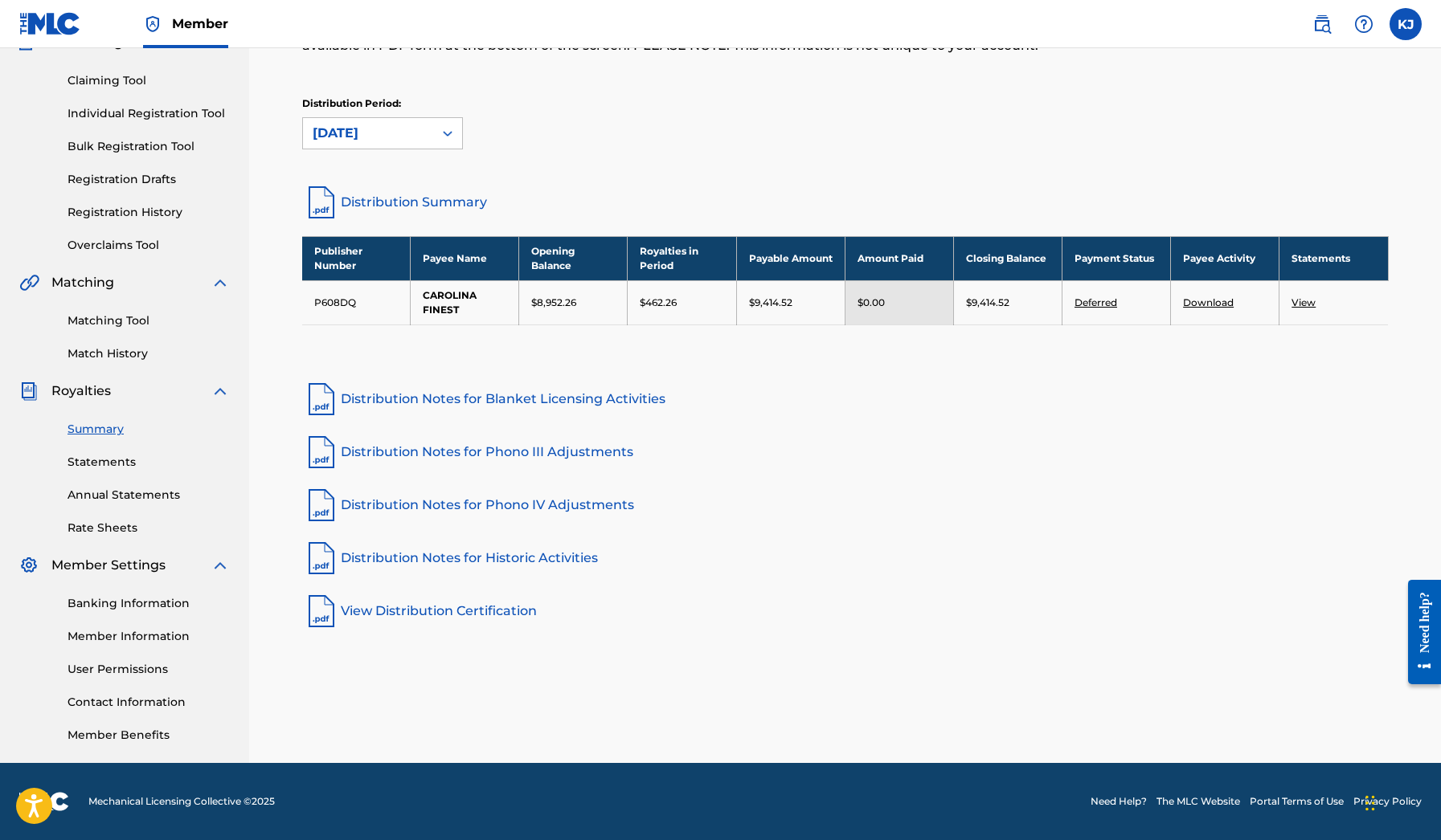
scroll to position [156, 0]
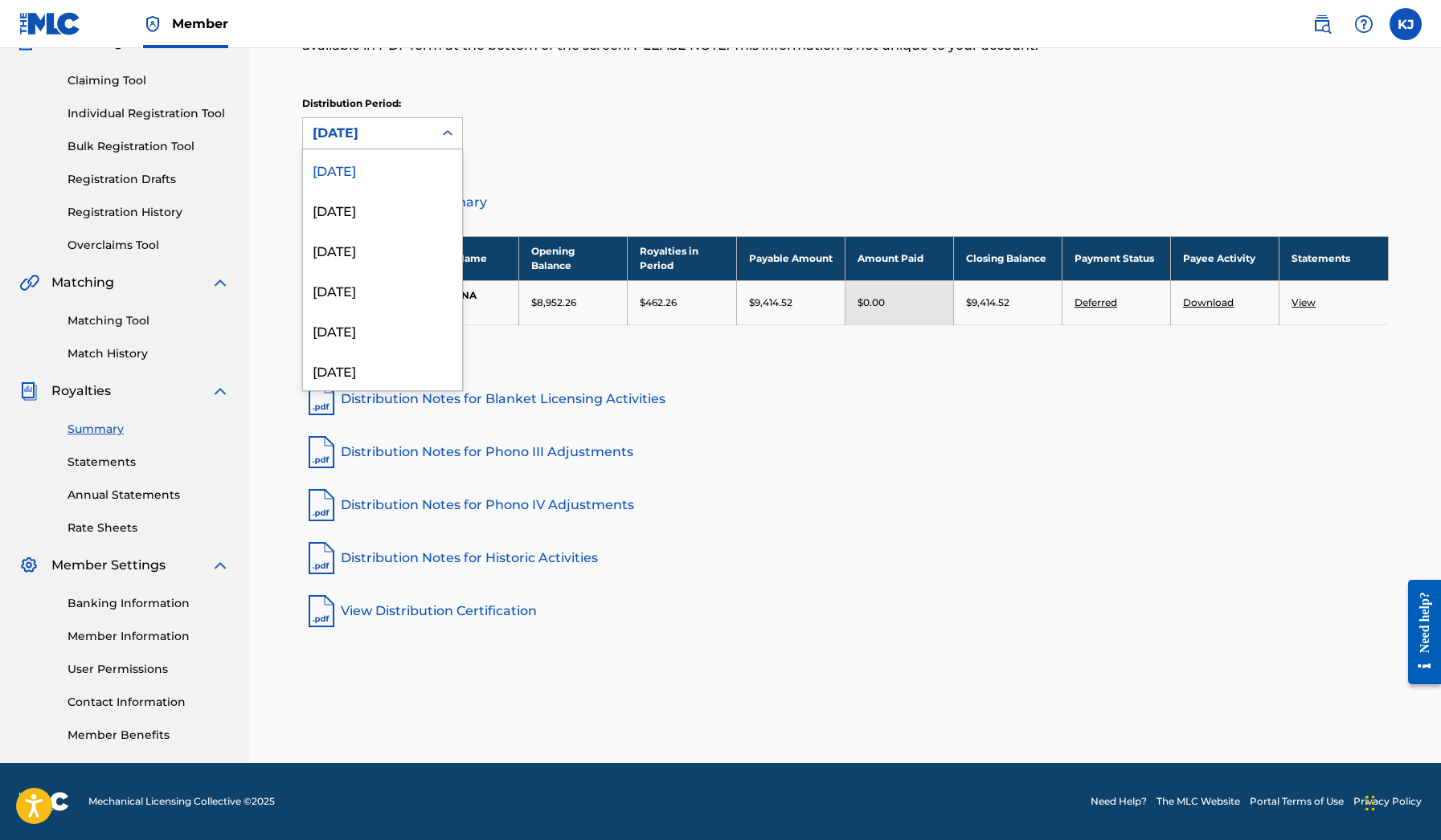
click at [450, 126] on icon at bounding box center [447, 133] width 16 height 16
click at [411, 208] on div "[DATE]" at bounding box center [382, 210] width 159 height 40
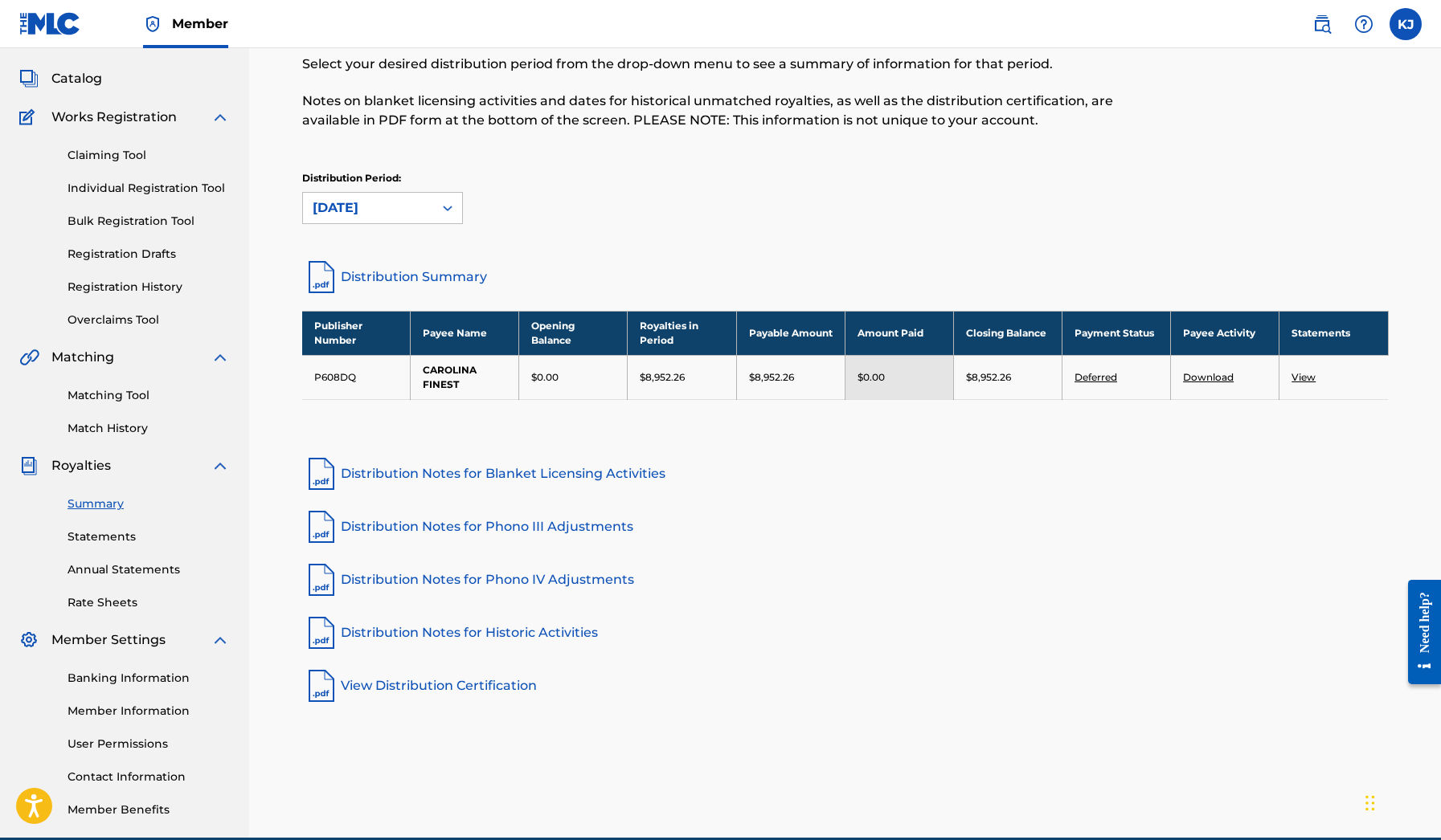
scroll to position [72, 0]
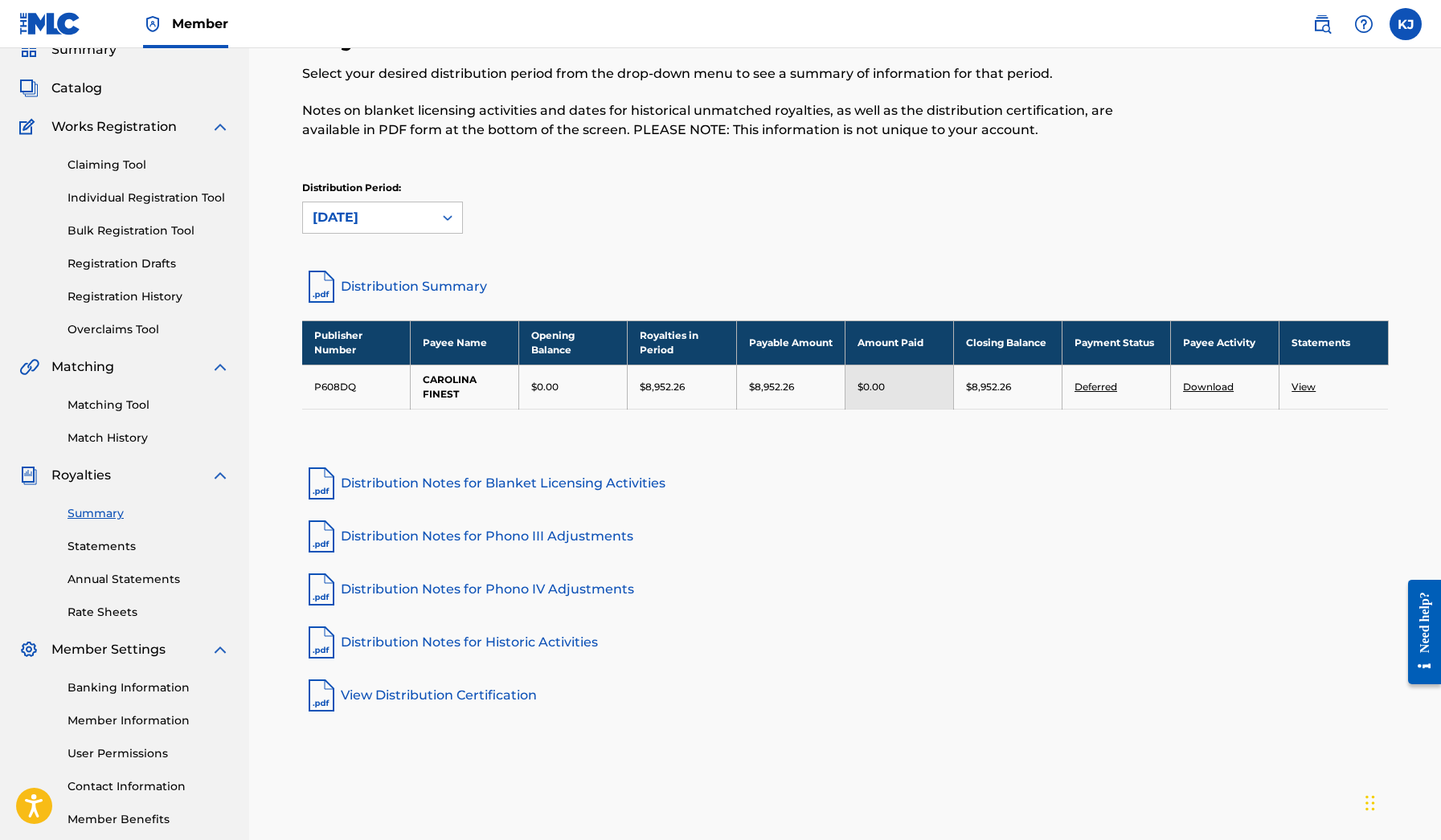
click at [458, 290] on link "Distribution Summary" at bounding box center [845, 287] width 1087 height 39
